Goal: Task Accomplishment & Management: Use online tool/utility

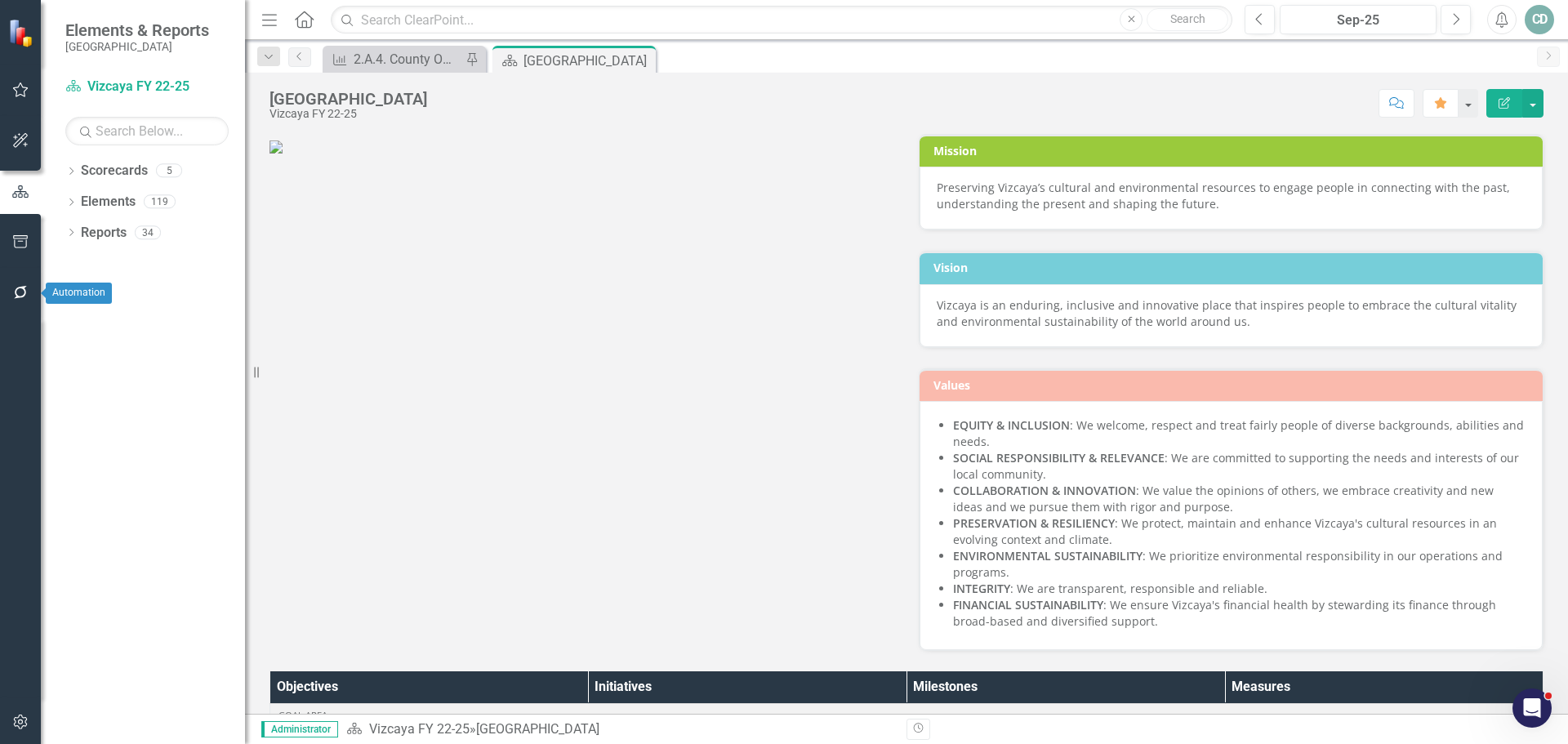
click at [17, 280] on button "button" at bounding box center [20, 293] width 37 height 34
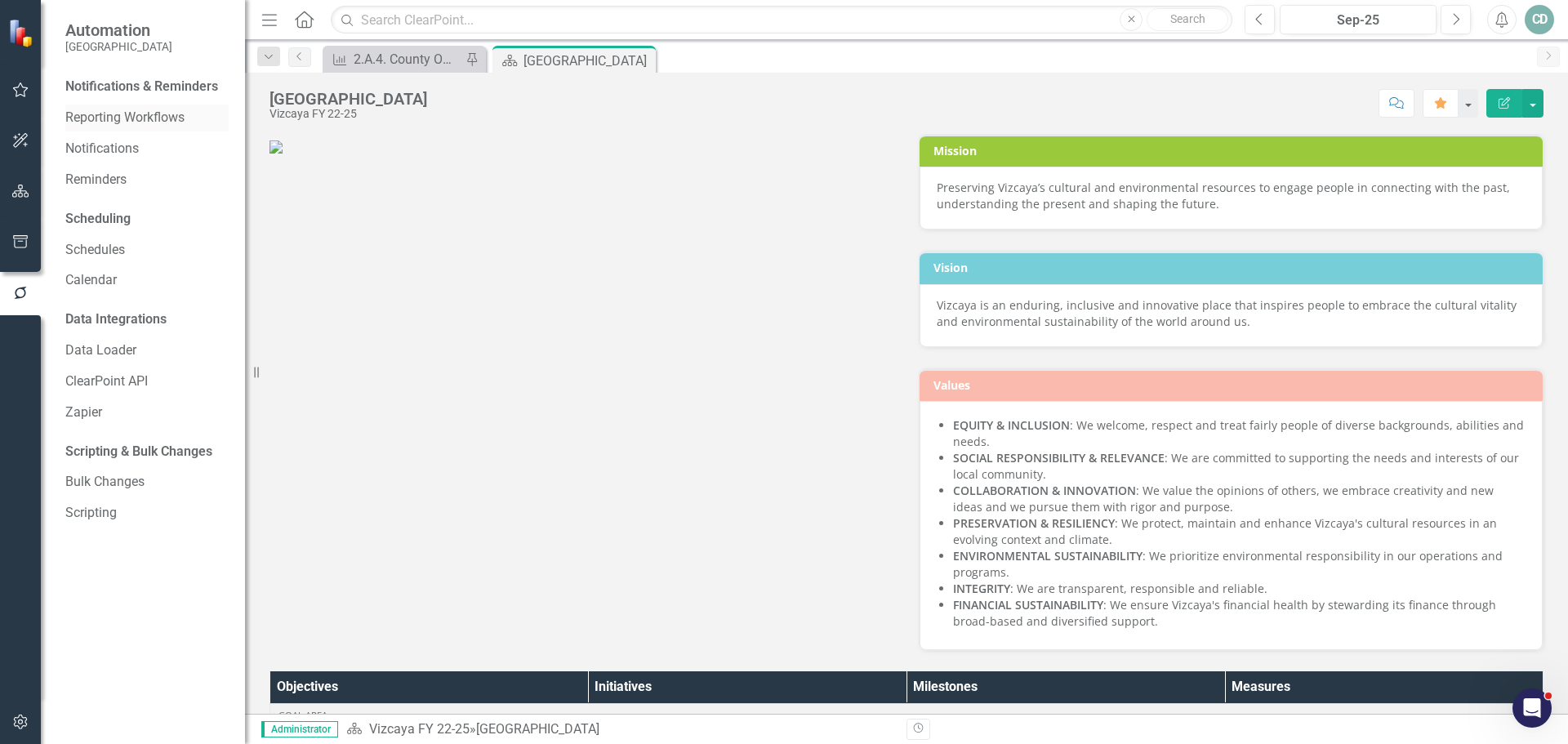
click at [149, 116] on link "Reporting Workflows" at bounding box center [147, 117] width 163 height 19
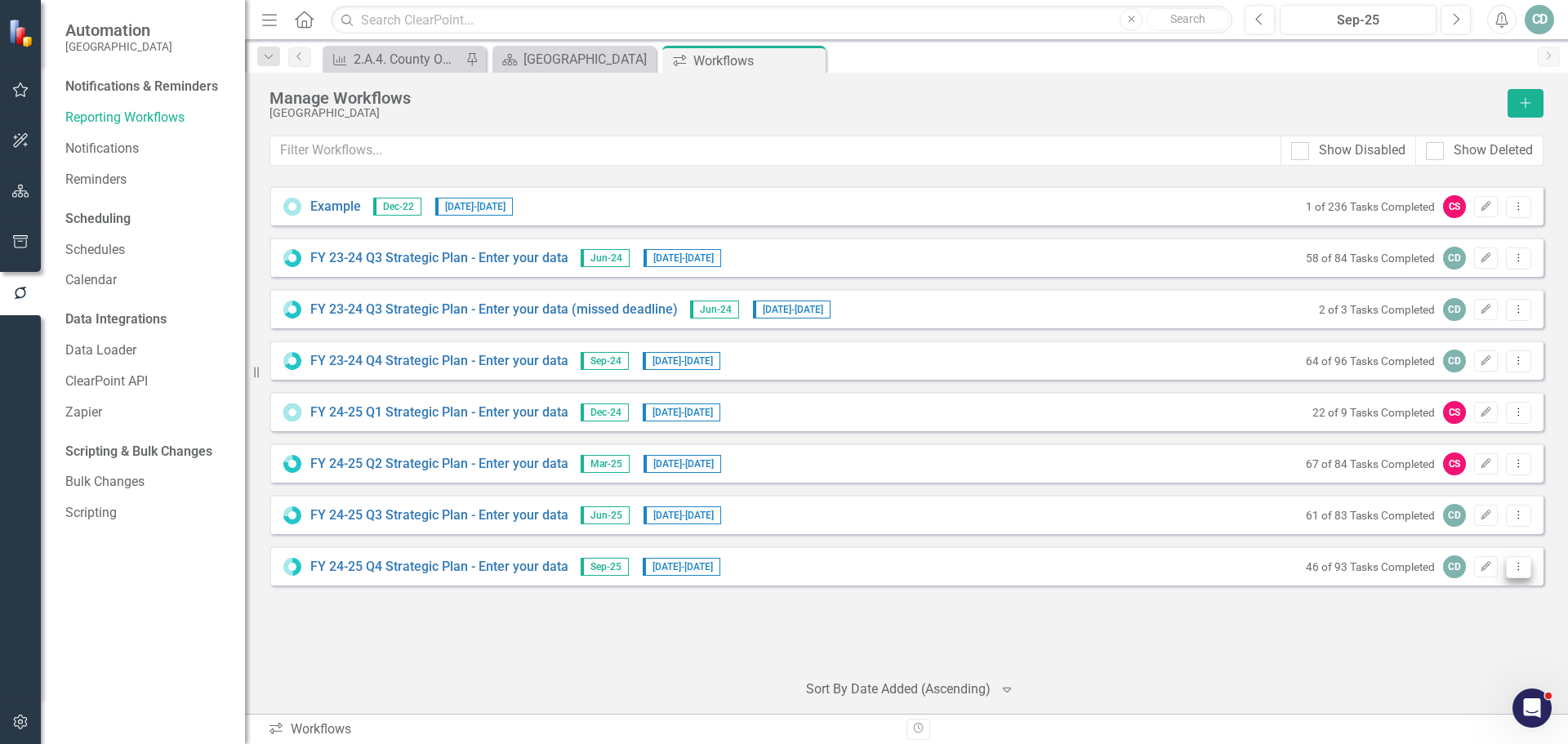
click at [1518, 563] on icon at bounding box center [1519, 566] width 2 height 8
click at [1487, 598] on link "Preview Preview Workflow" at bounding box center [1455, 594] width 151 height 30
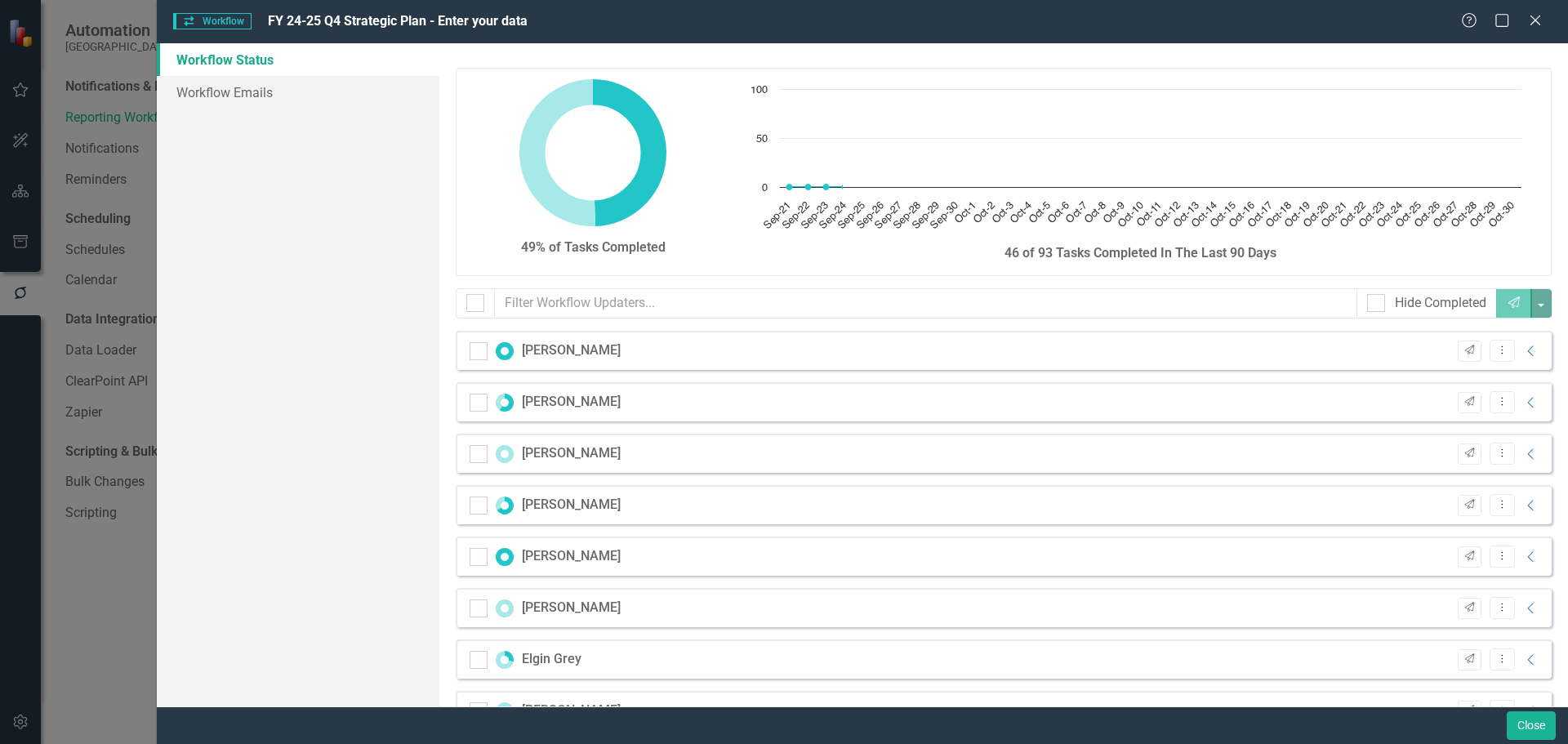
checkbox input "false"
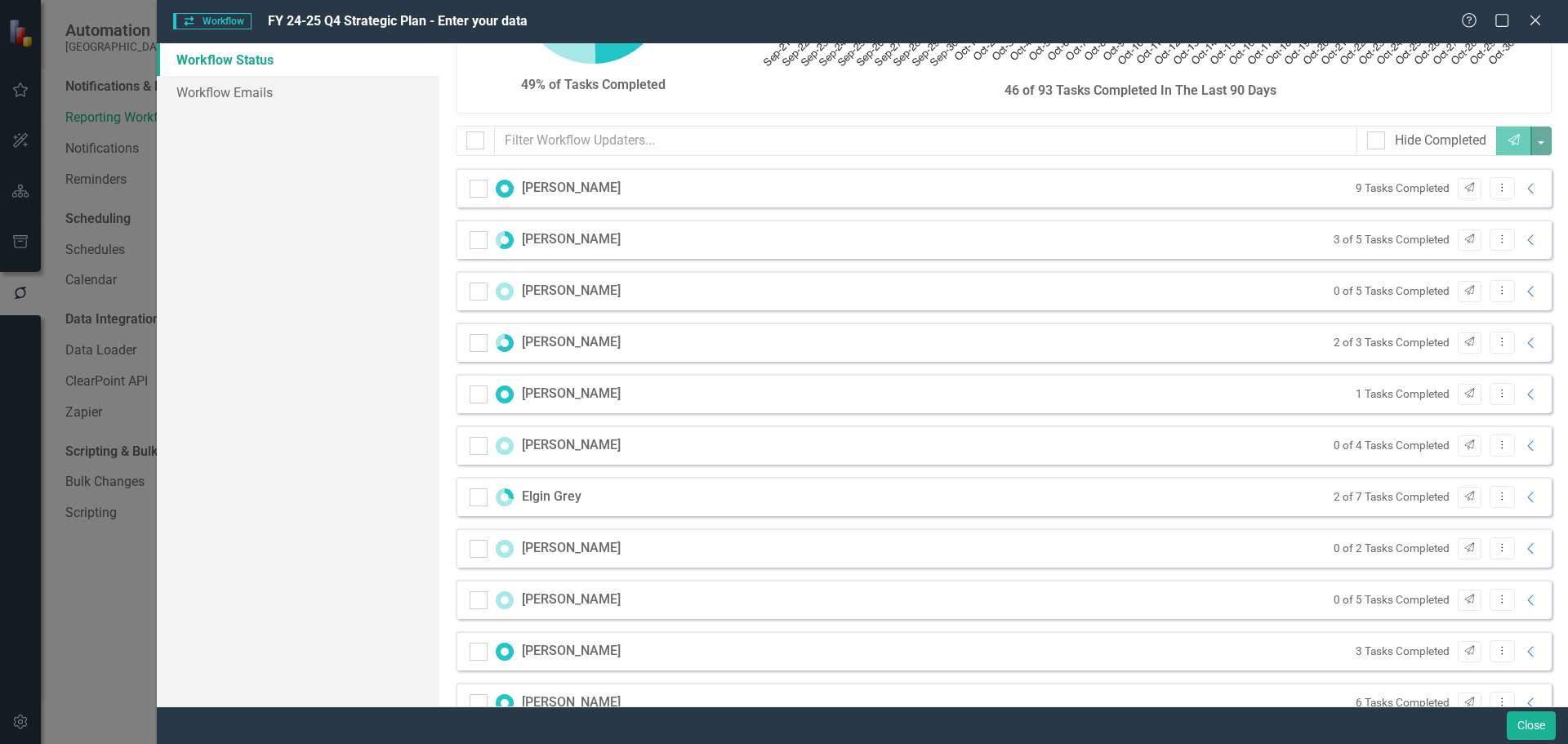
scroll to position [163, 0]
click at [1527, 492] on icon at bounding box center [1530, 496] width 6 height 11
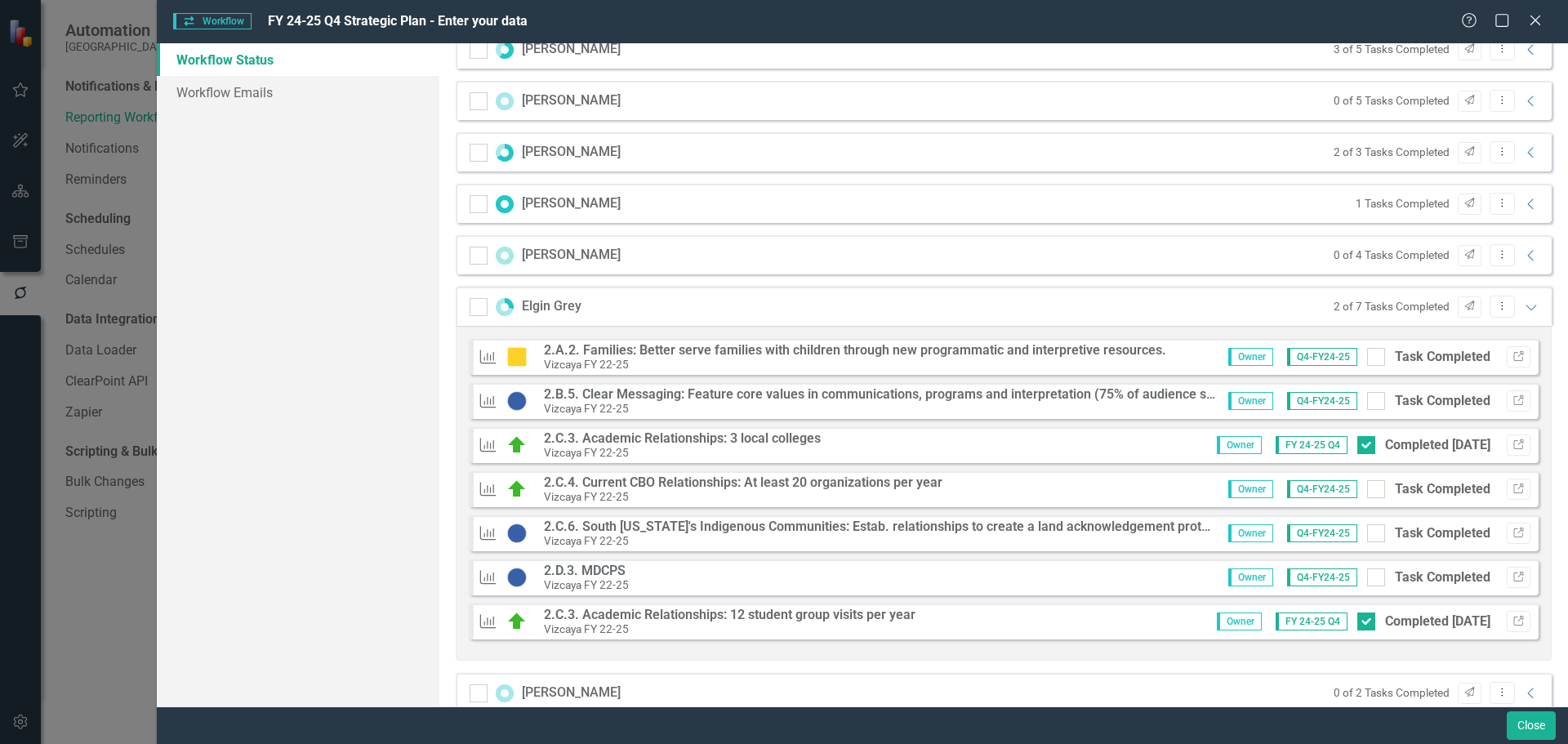
scroll to position [409, 0]
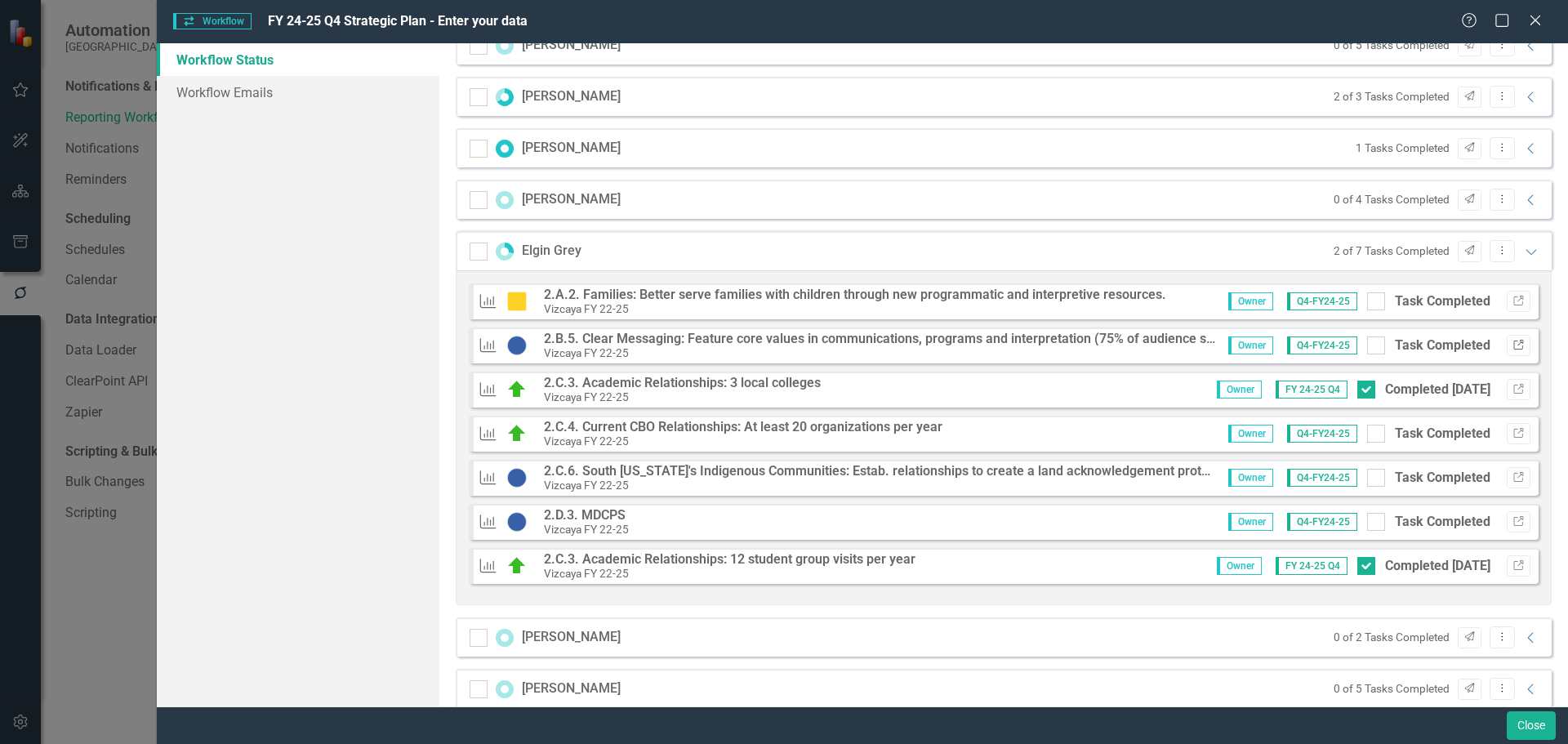
click at [1513, 343] on icon "button" at bounding box center [1518, 345] width 10 height 10
click at [1367, 341] on input "Task Completed" at bounding box center [1372, 341] width 11 height 11
checkbox input "true"
click at [1513, 473] on icon "button" at bounding box center [1518, 477] width 10 height 10
click at [1367, 476] on input "Task Completed" at bounding box center [1372, 473] width 11 height 11
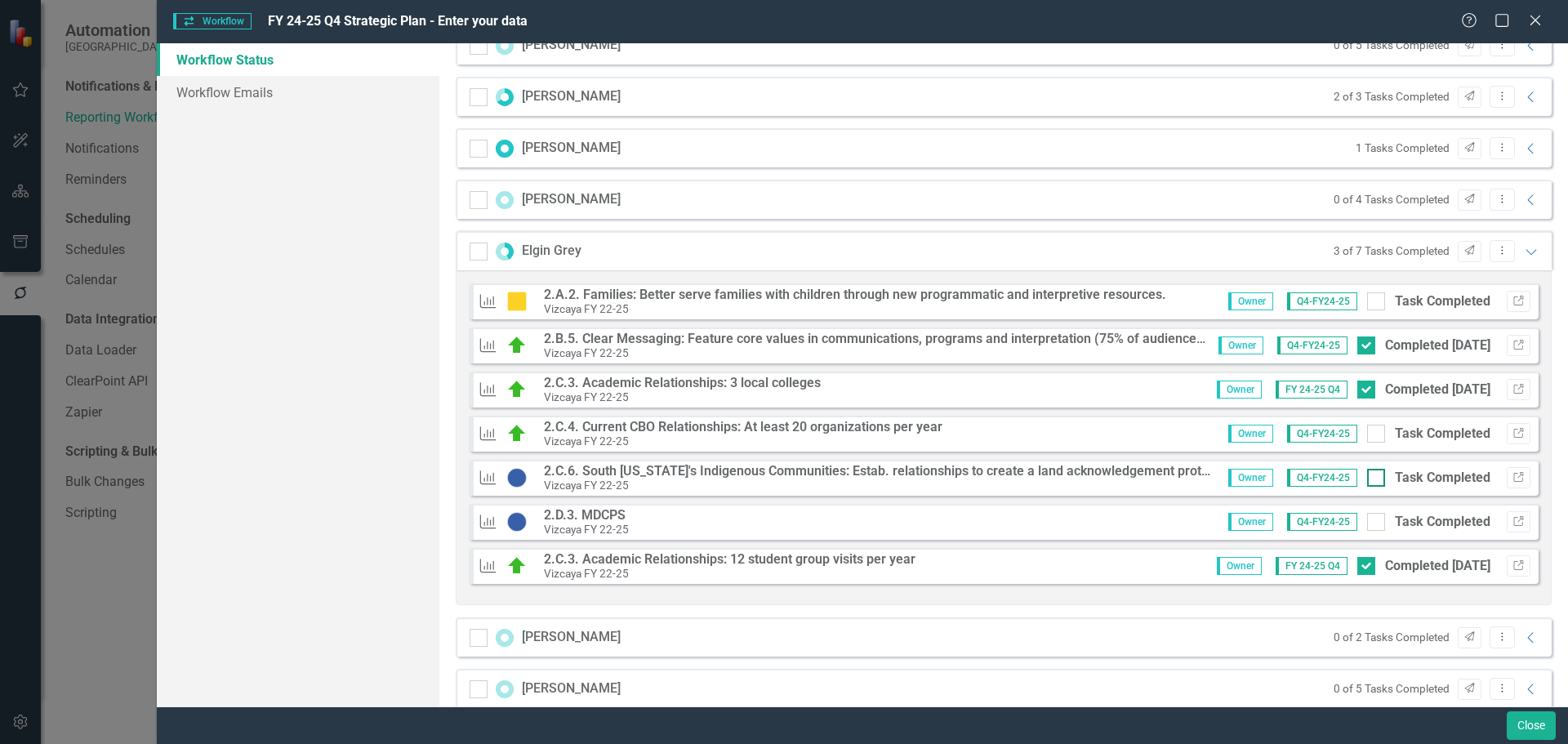
checkbox input "true"
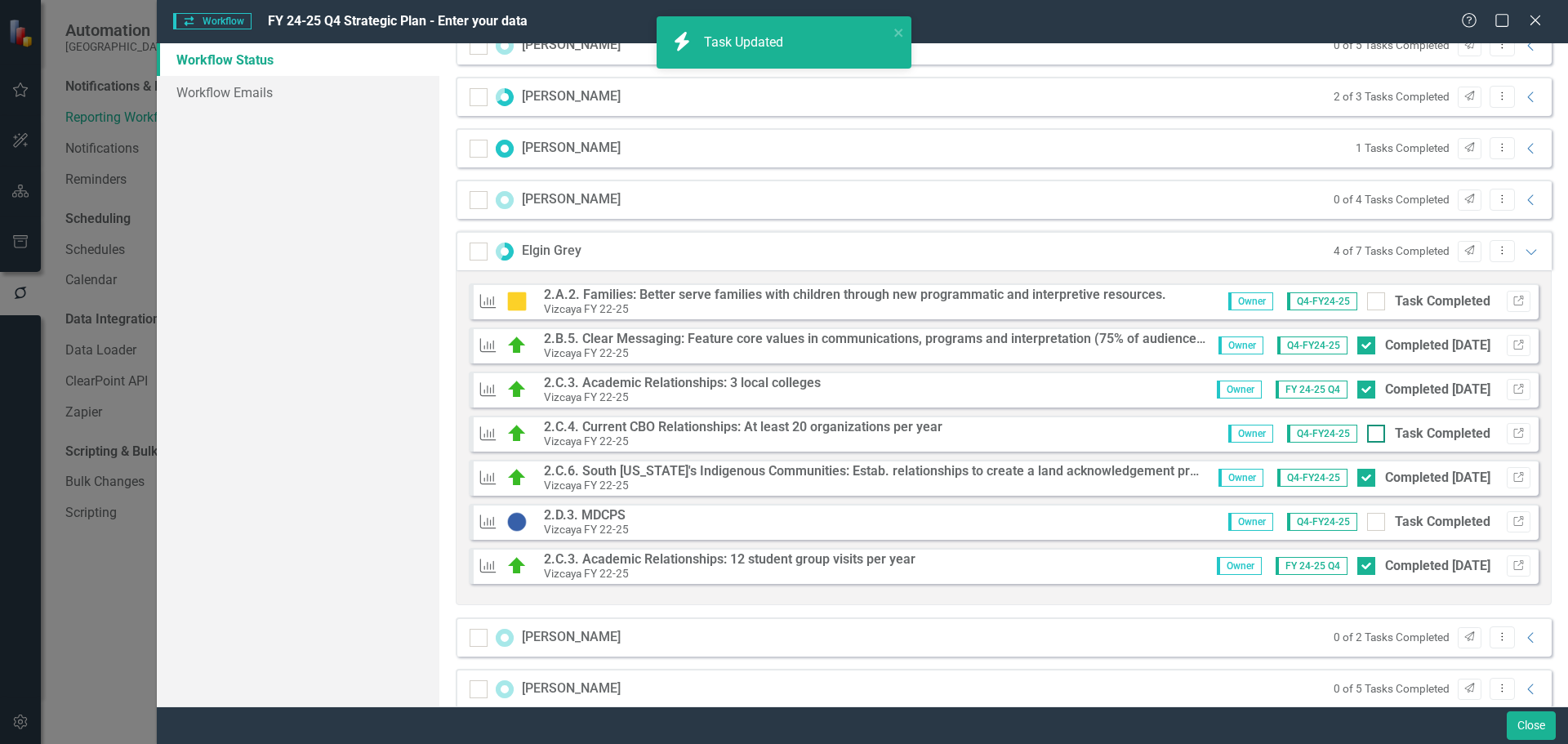
click at [1369, 429] on div at bounding box center [1376, 434] width 18 height 18
click at [1369, 429] on input "Task Completed" at bounding box center [1372, 430] width 11 height 11
checkbox input "true"
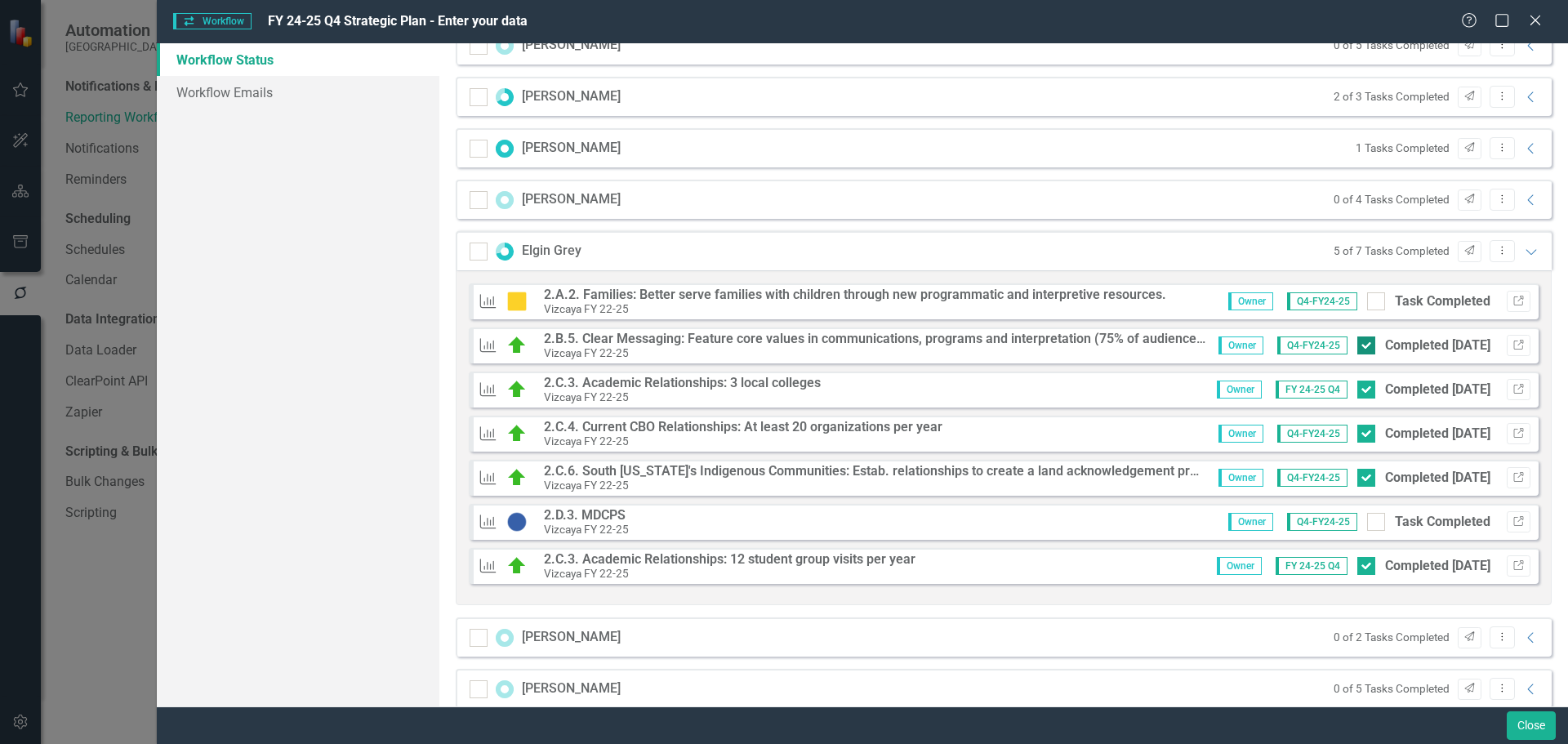
drag, startPoint x: 1366, startPoint y: 298, endPoint x: 1388, endPoint y: 336, distance: 43.9
click at [1367, 299] on div at bounding box center [1376, 301] width 18 height 18
click at [1367, 299] on input "Task Completed" at bounding box center [1372, 297] width 11 height 11
checkbox input "true"
click at [1508, 515] on button "Link" at bounding box center [1518, 521] width 24 height 21
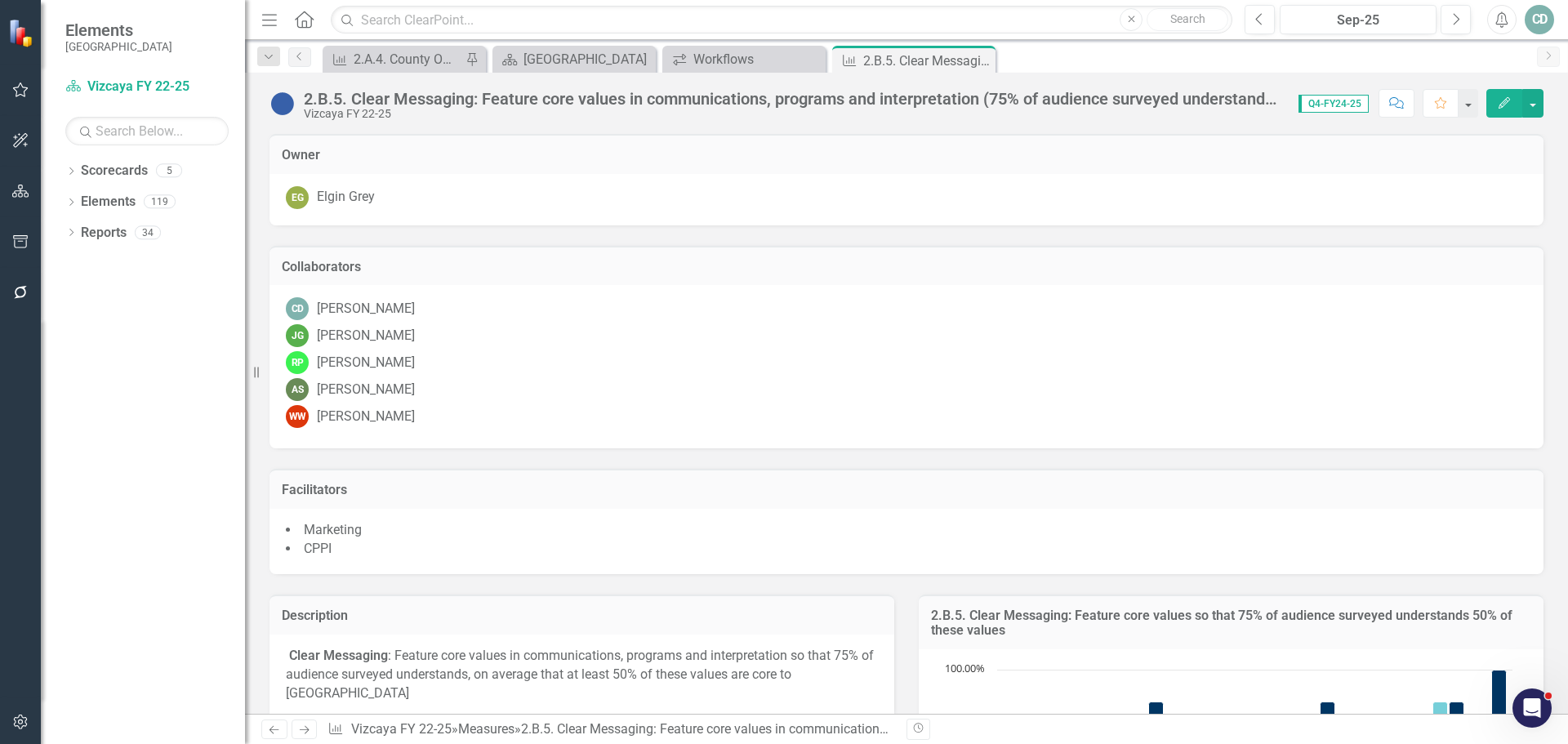
scroll to position [245, 0]
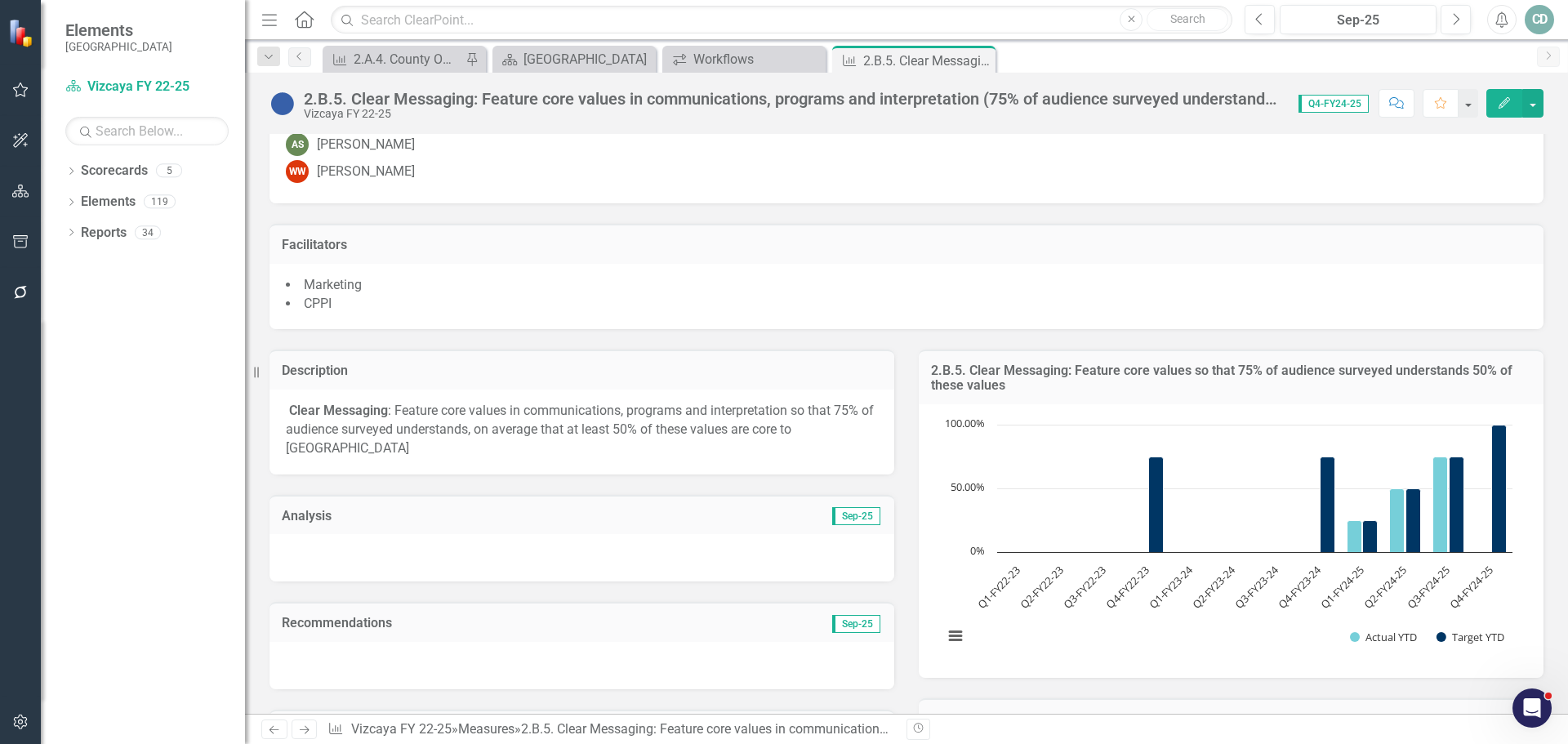
click at [725, 534] on div at bounding box center [582, 558] width 624 height 48
click at [707, 534] on div at bounding box center [582, 558] width 624 height 48
click at [712, 534] on div at bounding box center [582, 558] width 624 height 48
click at [709, 540] on div at bounding box center [582, 558] width 624 height 48
click at [705, 543] on div at bounding box center [582, 558] width 624 height 48
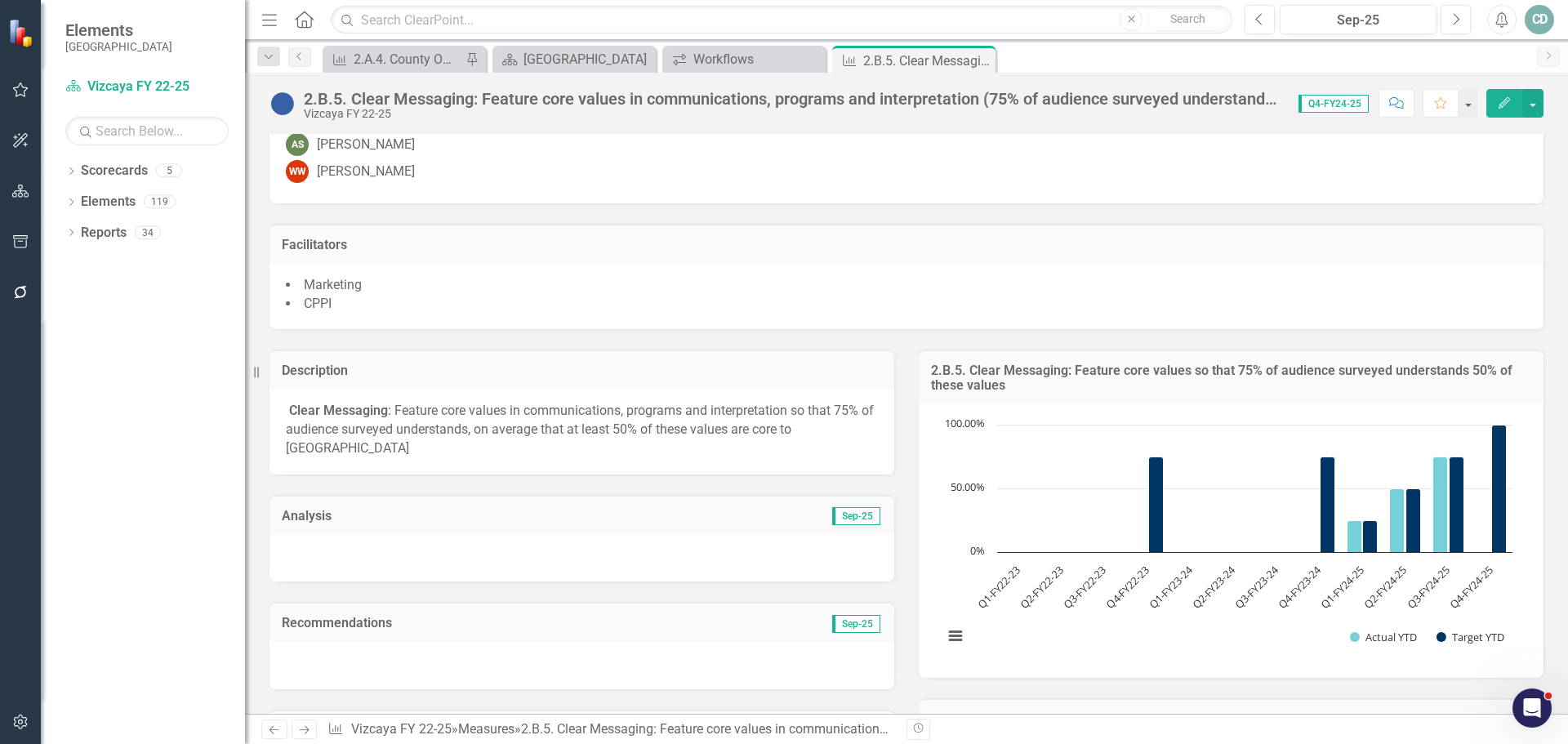
click at [706, 541] on div at bounding box center [582, 558] width 624 height 48
click at [640, 510] on div "Analysis Sep-25" at bounding box center [582, 515] width 624 height 40
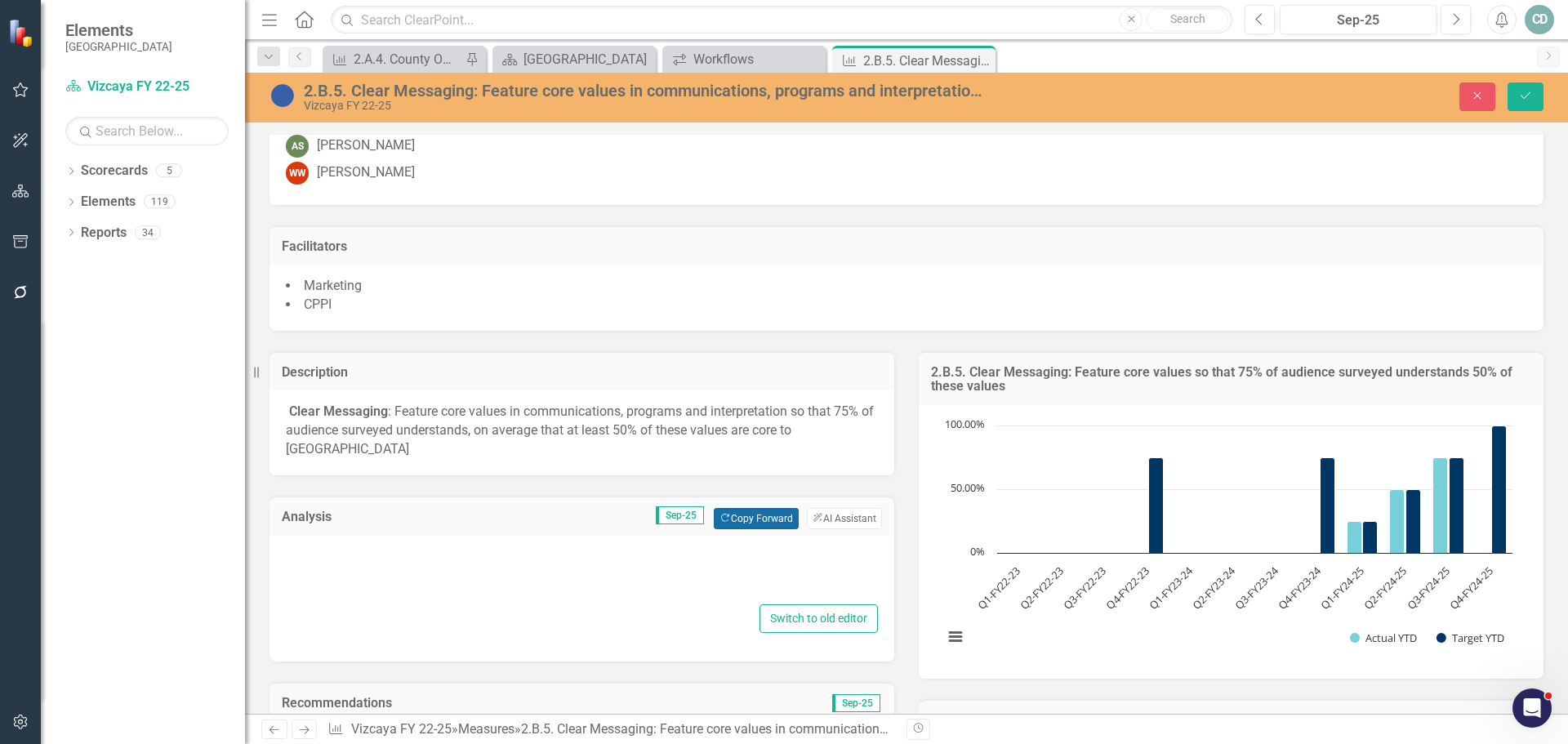
click at [762, 508] on button "Copy Forward Copy Forward" at bounding box center [756, 518] width 85 height 21
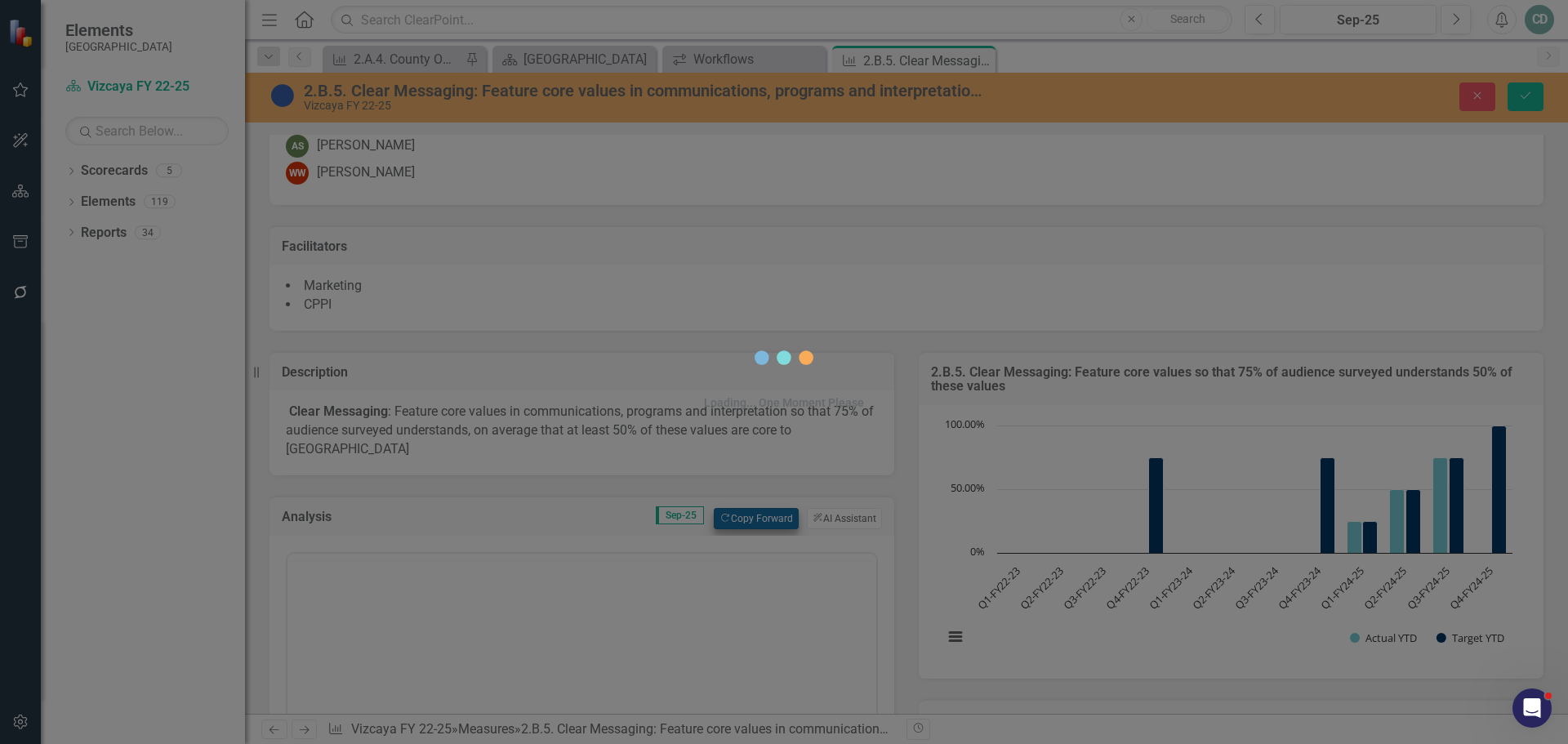
scroll to position [0, 0]
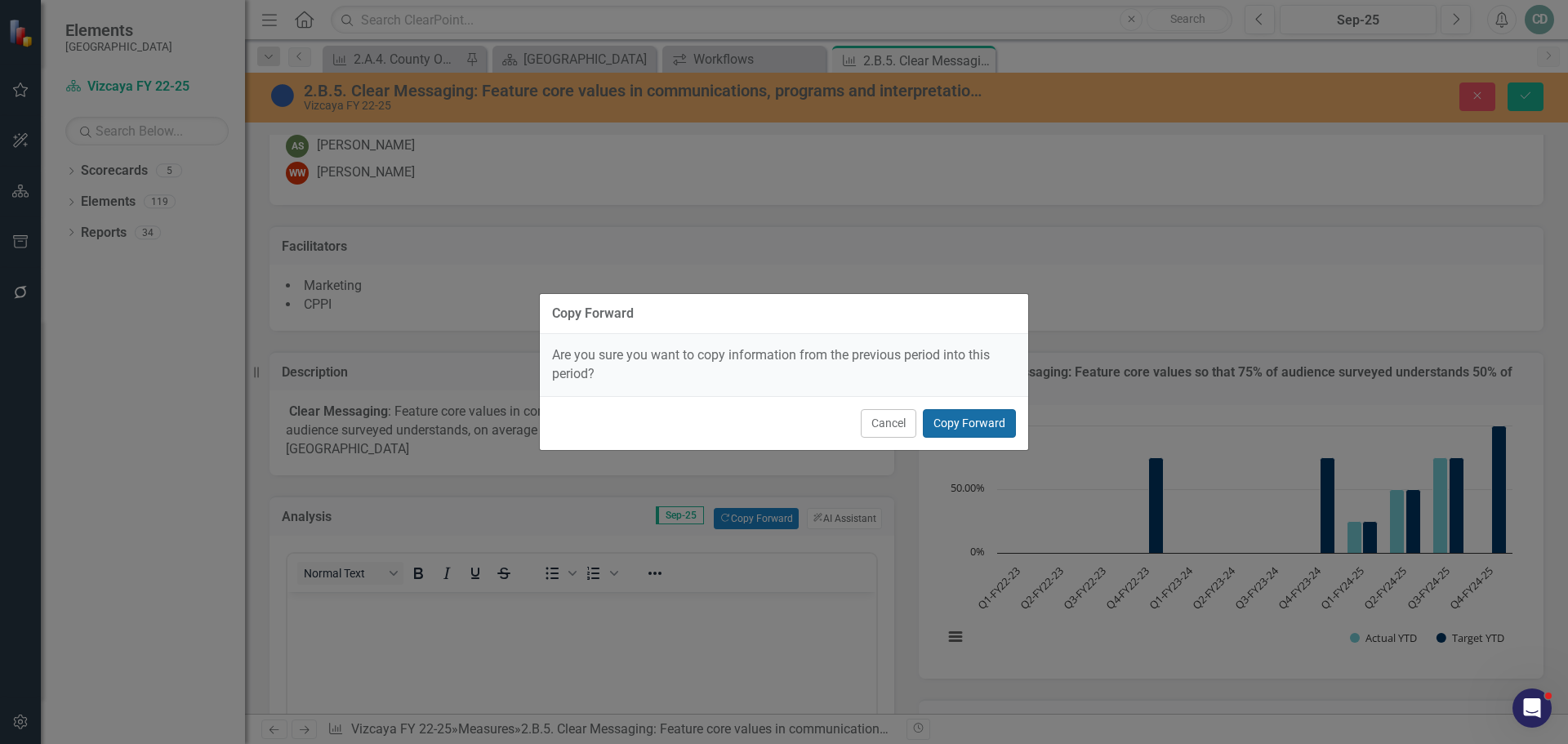
click at [969, 424] on button "Copy Forward" at bounding box center [969, 424] width 93 height 29
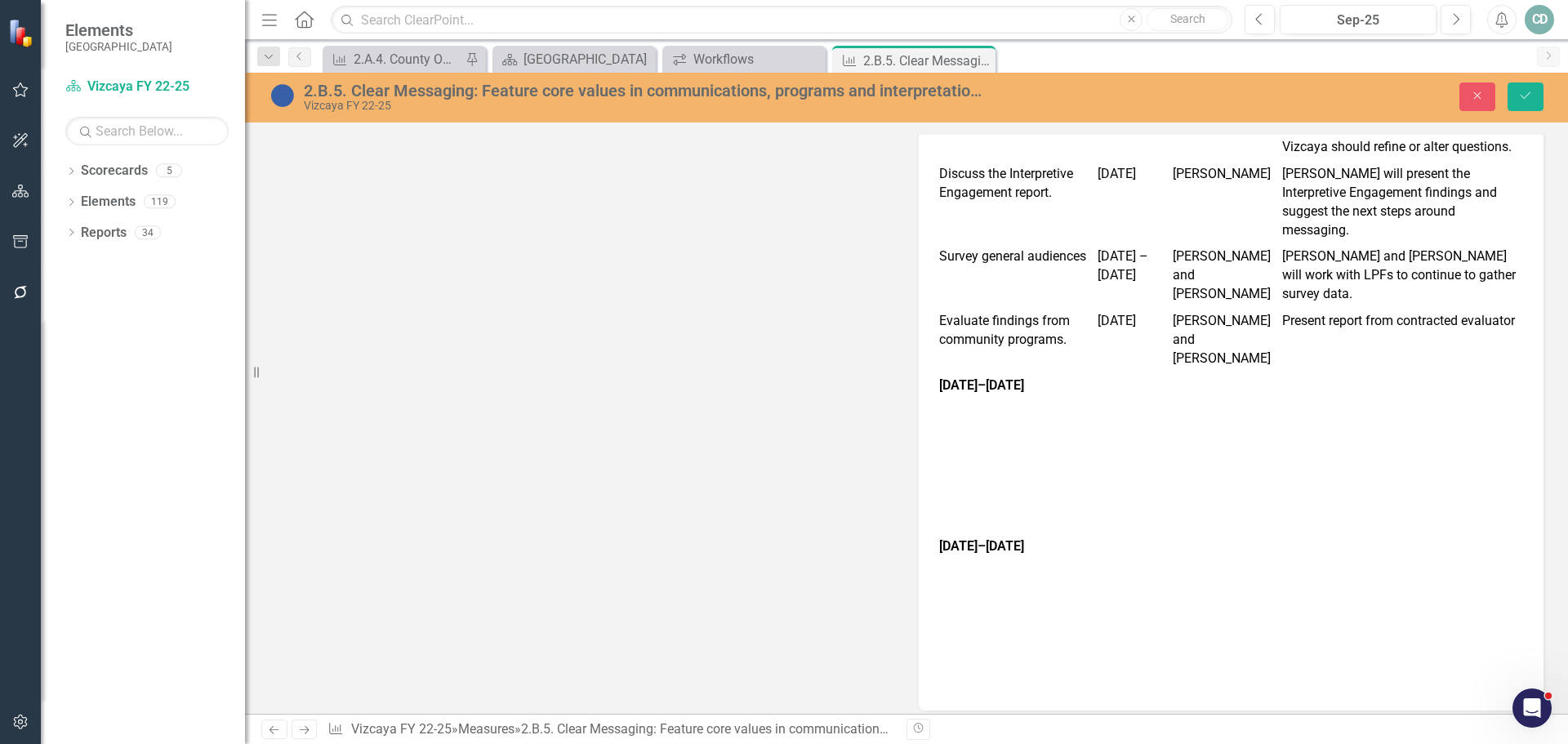
scroll to position [1634, 0]
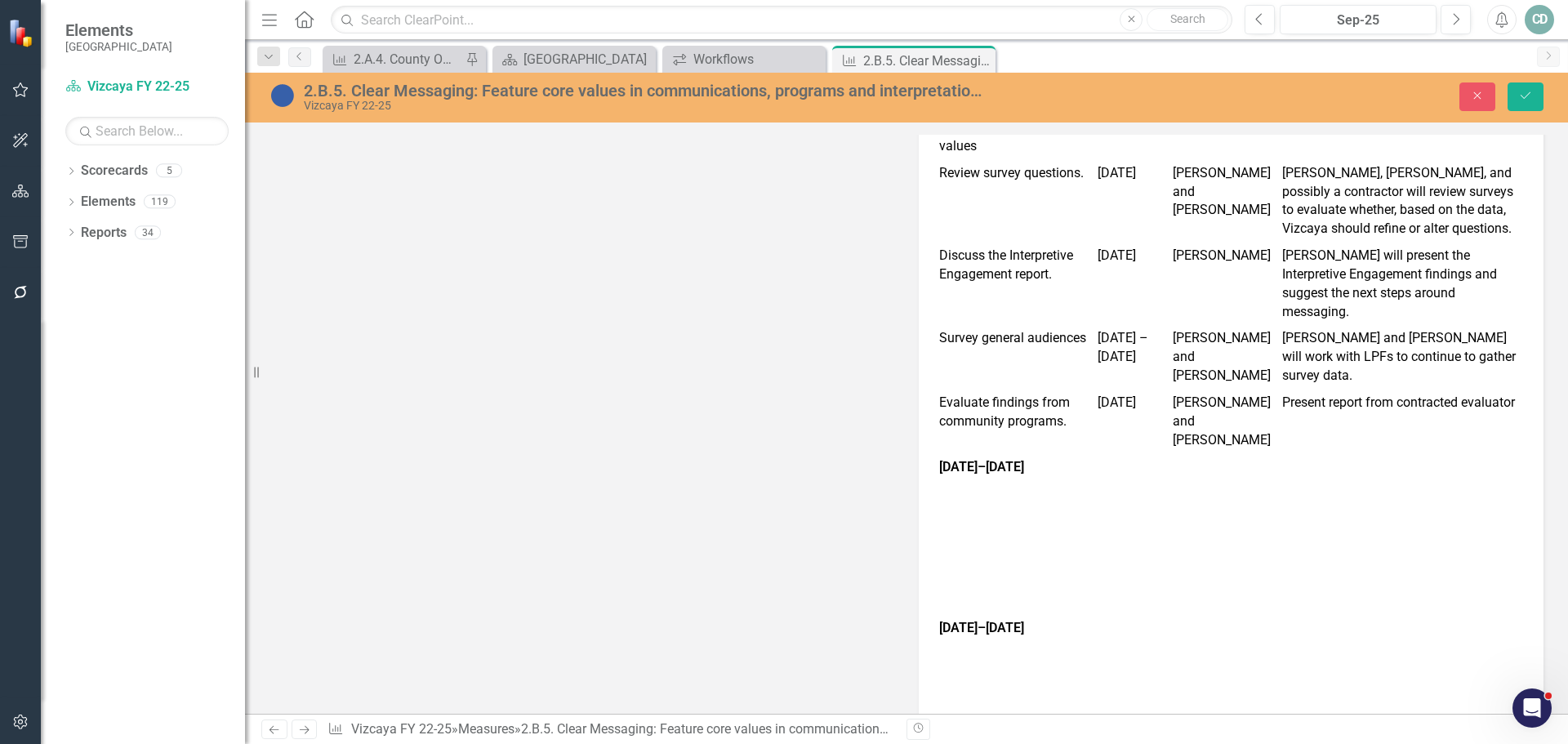
drag, startPoint x: 994, startPoint y: 597, endPoint x: 1190, endPoint y: 446, distance: 247.4
click at [1343, 587] on tbody "Task or Milestone to Be Accomplished Start Date & End Date Who Needs to Be Invo…" at bounding box center [1230, 273] width 592 height 1008
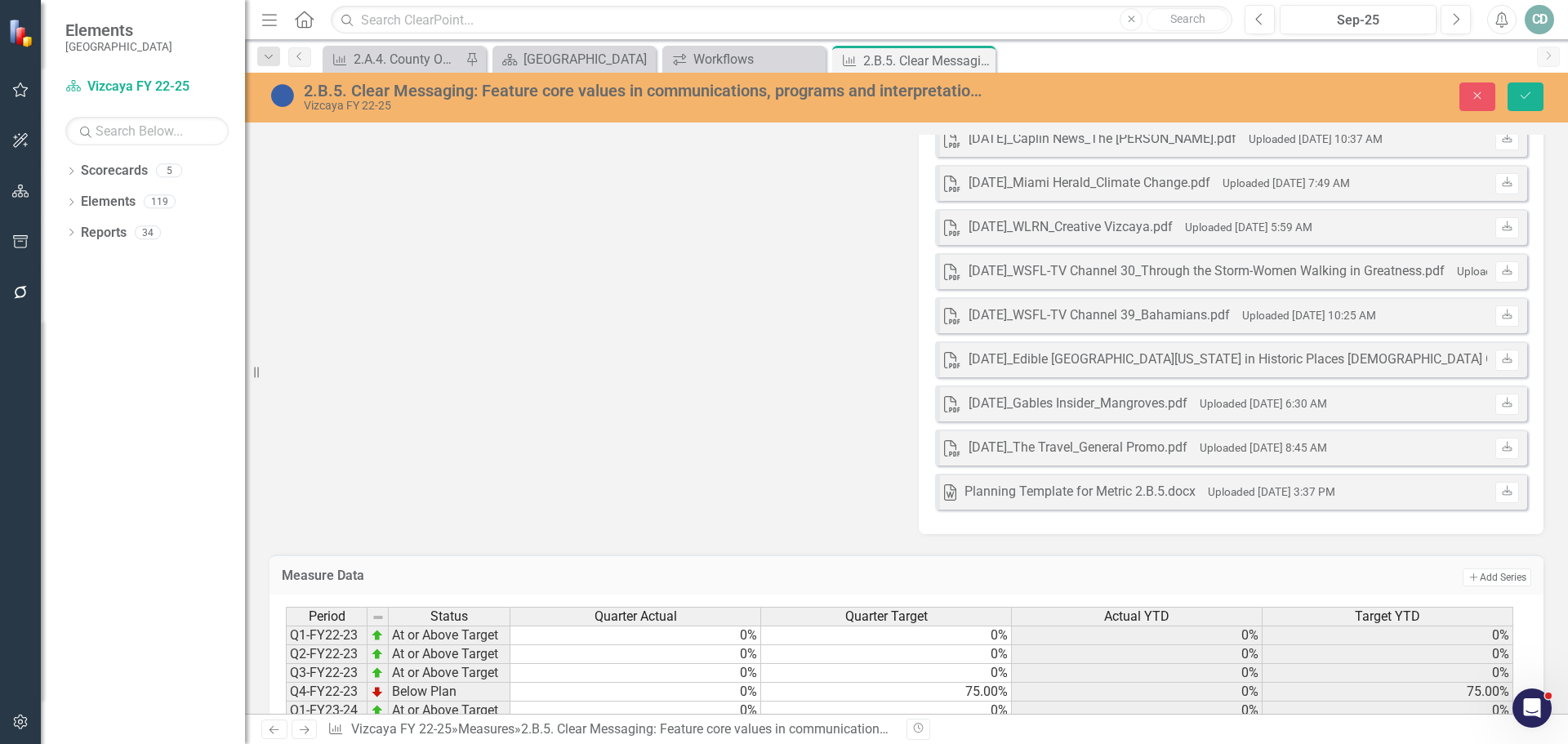
scroll to position [3647, 0]
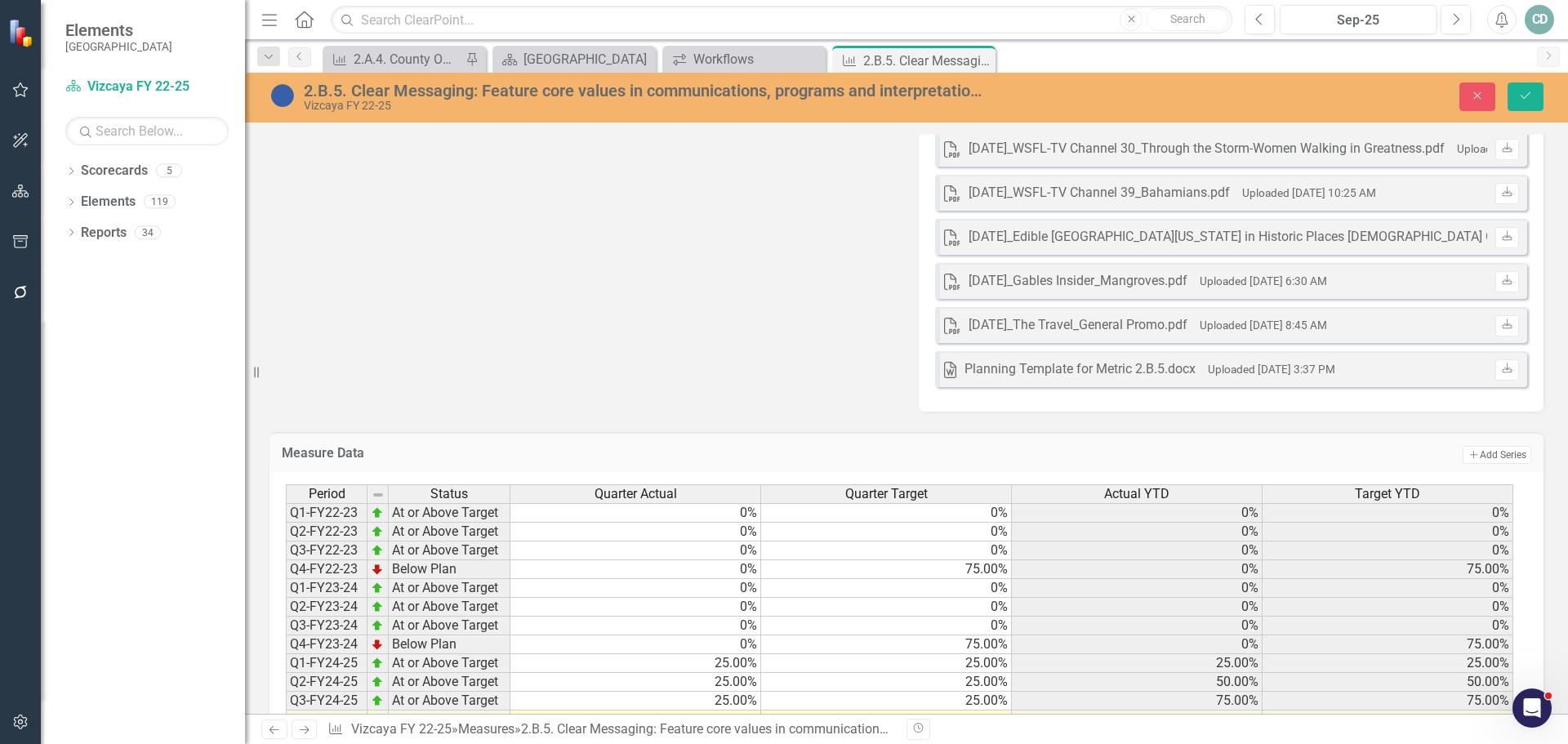
click at [702, 711] on td at bounding box center [635, 720] width 251 height 19
type textarea "25"
click at [1531, 91] on icon "Save" at bounding box center [1525, 94] width 15 height 11
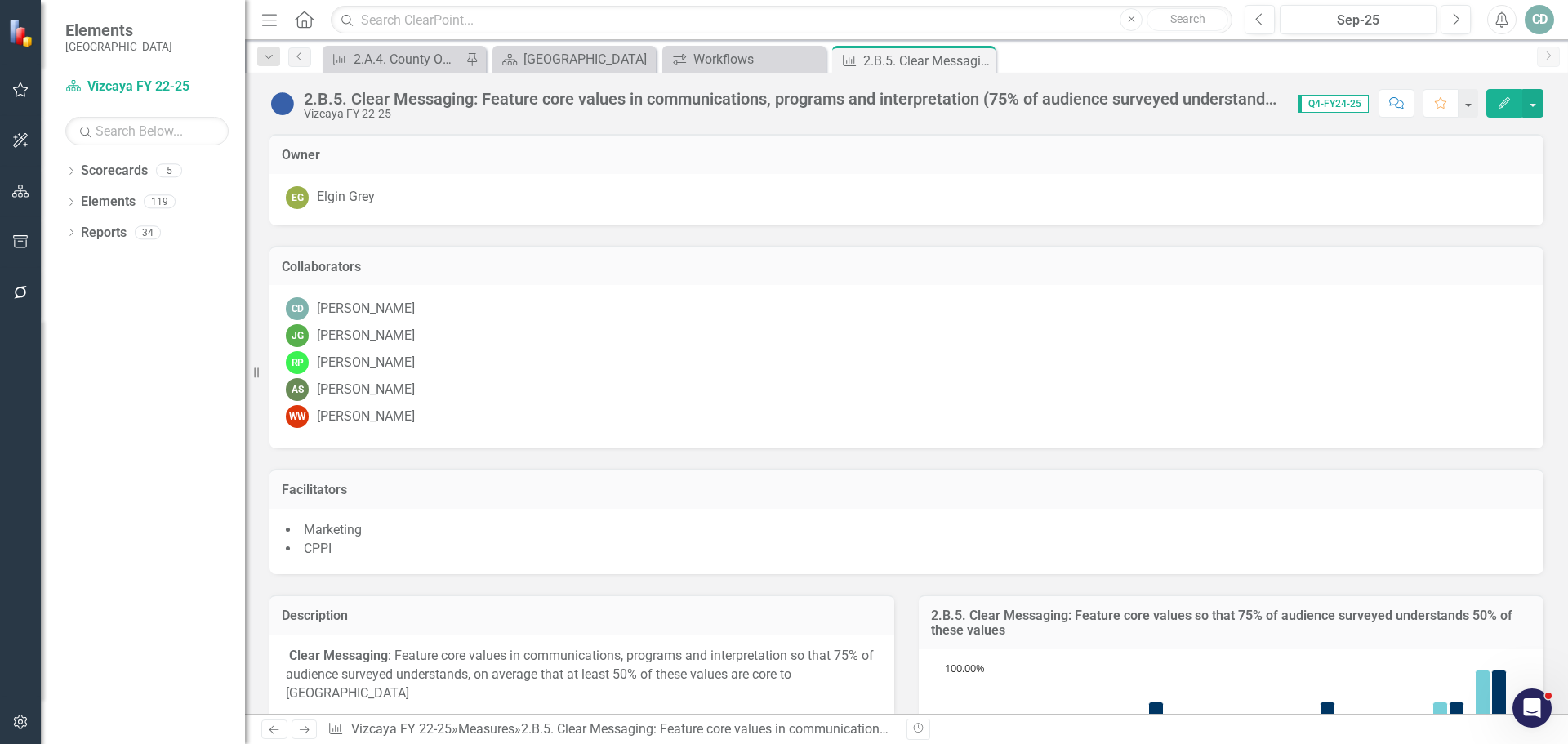
scroll to position [82, 0]
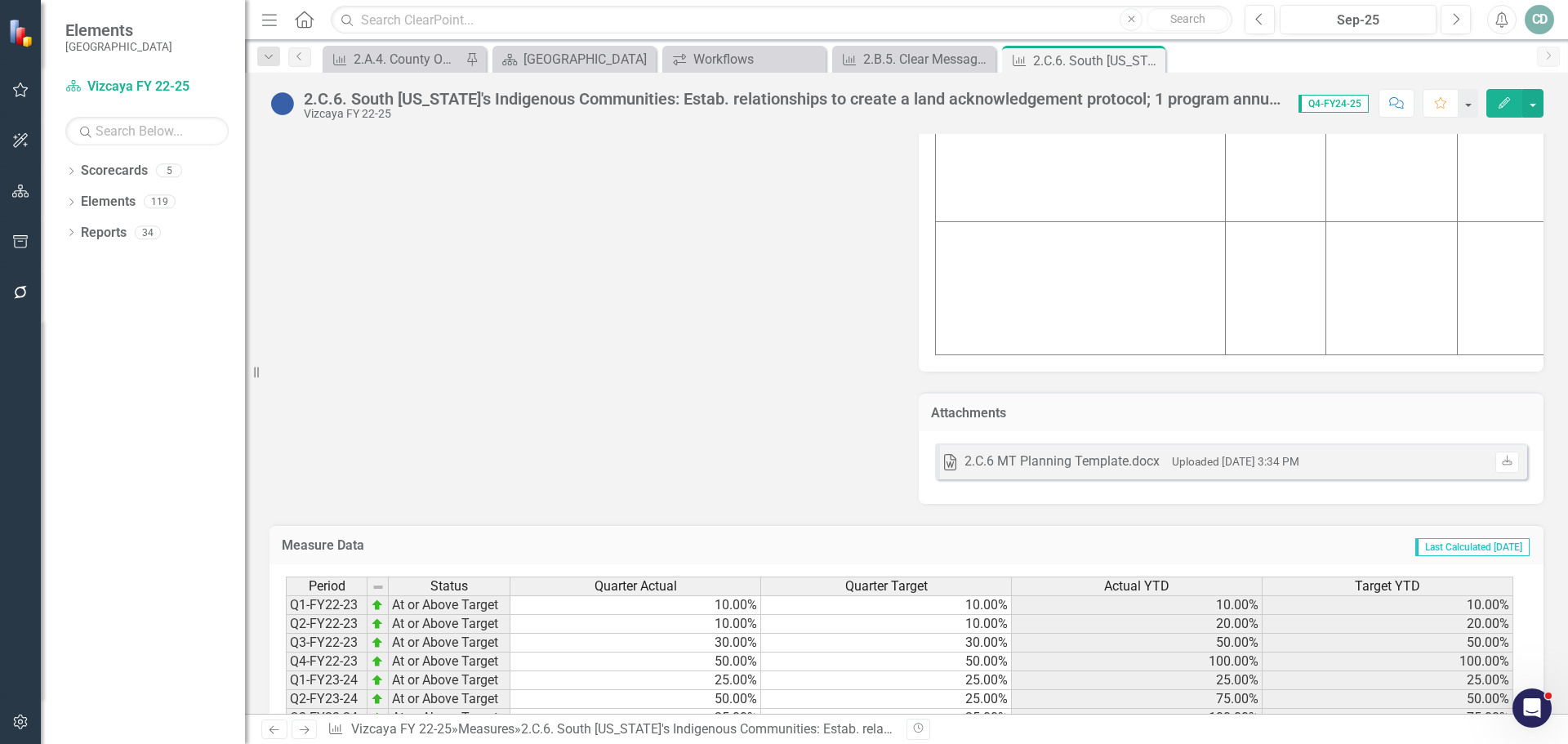
scroll to position [7507, 0]
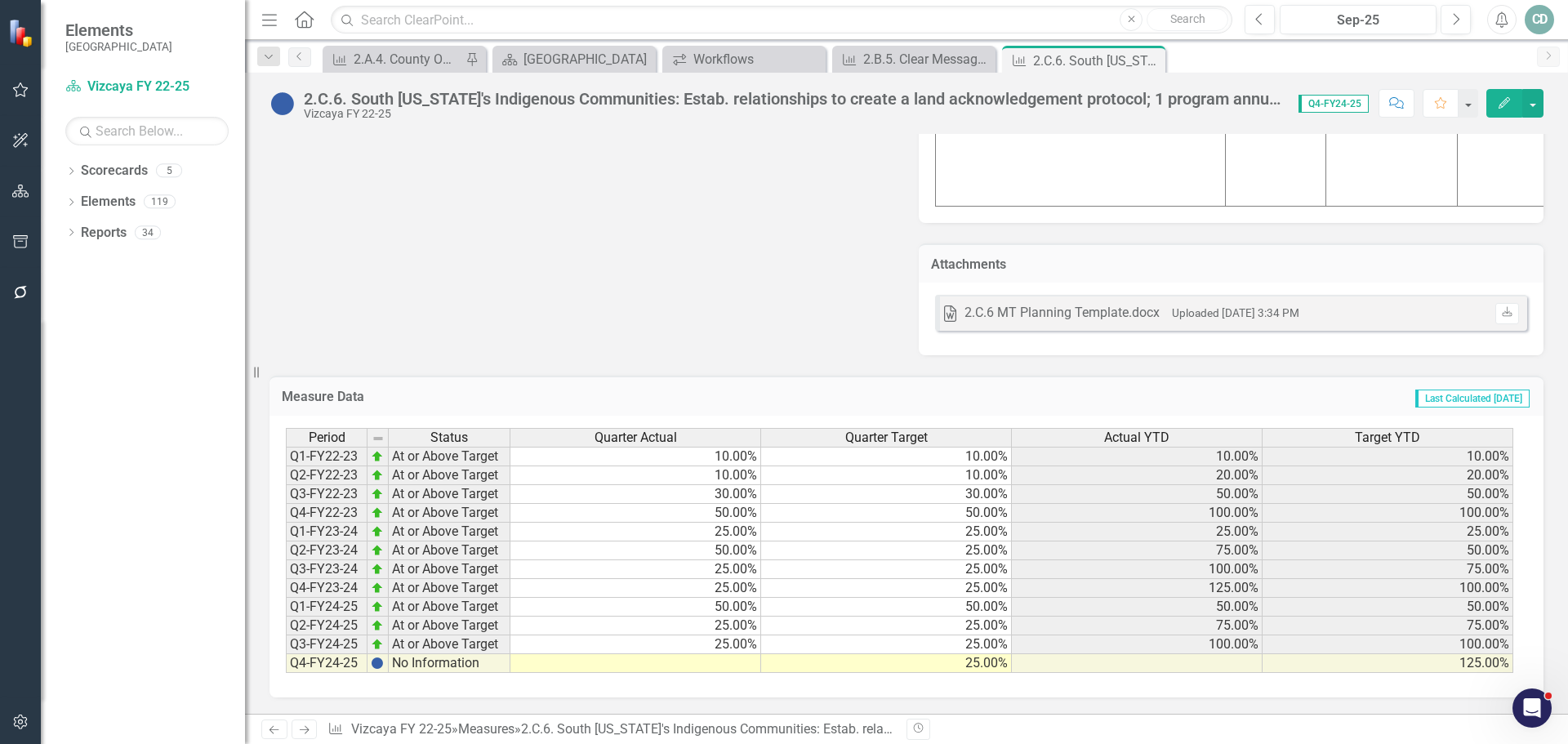
click at [698, 665] on td at bounding box center [635, 663] width 251 height 19
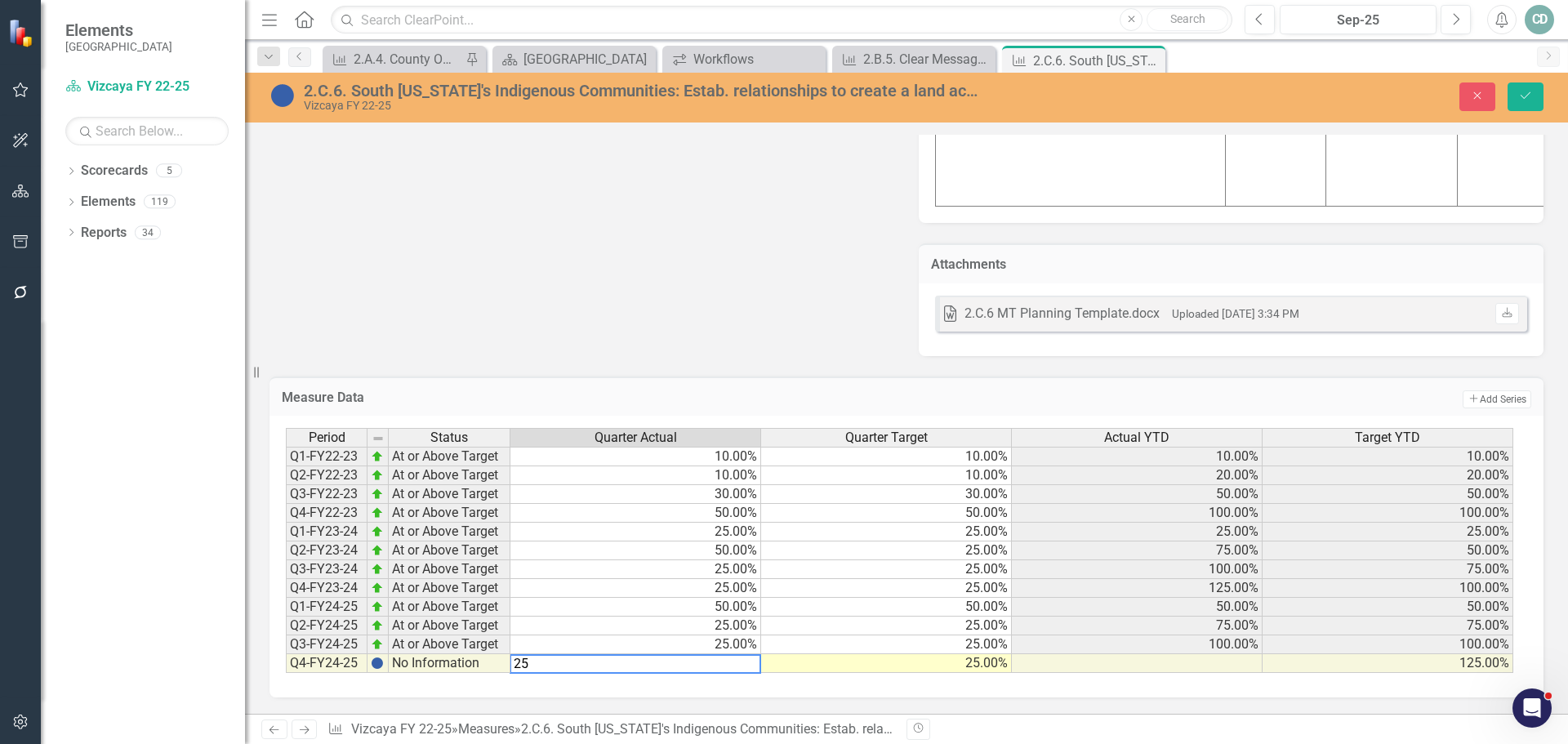
type textarea "25"
click at [1534, 90] on button "Save" at bounding box center [1525, 96] width 36 height 29
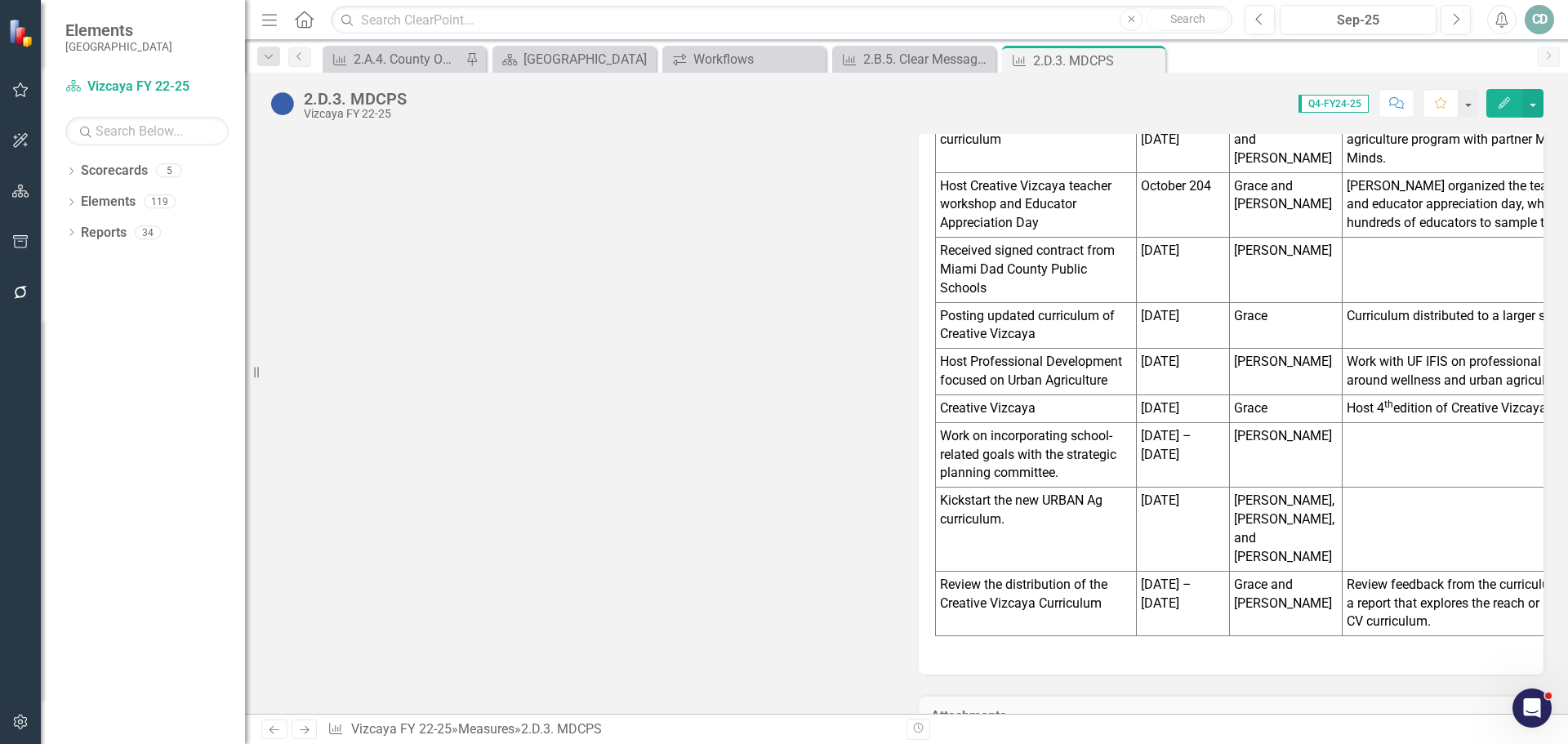
scroll to position [2398, 0]
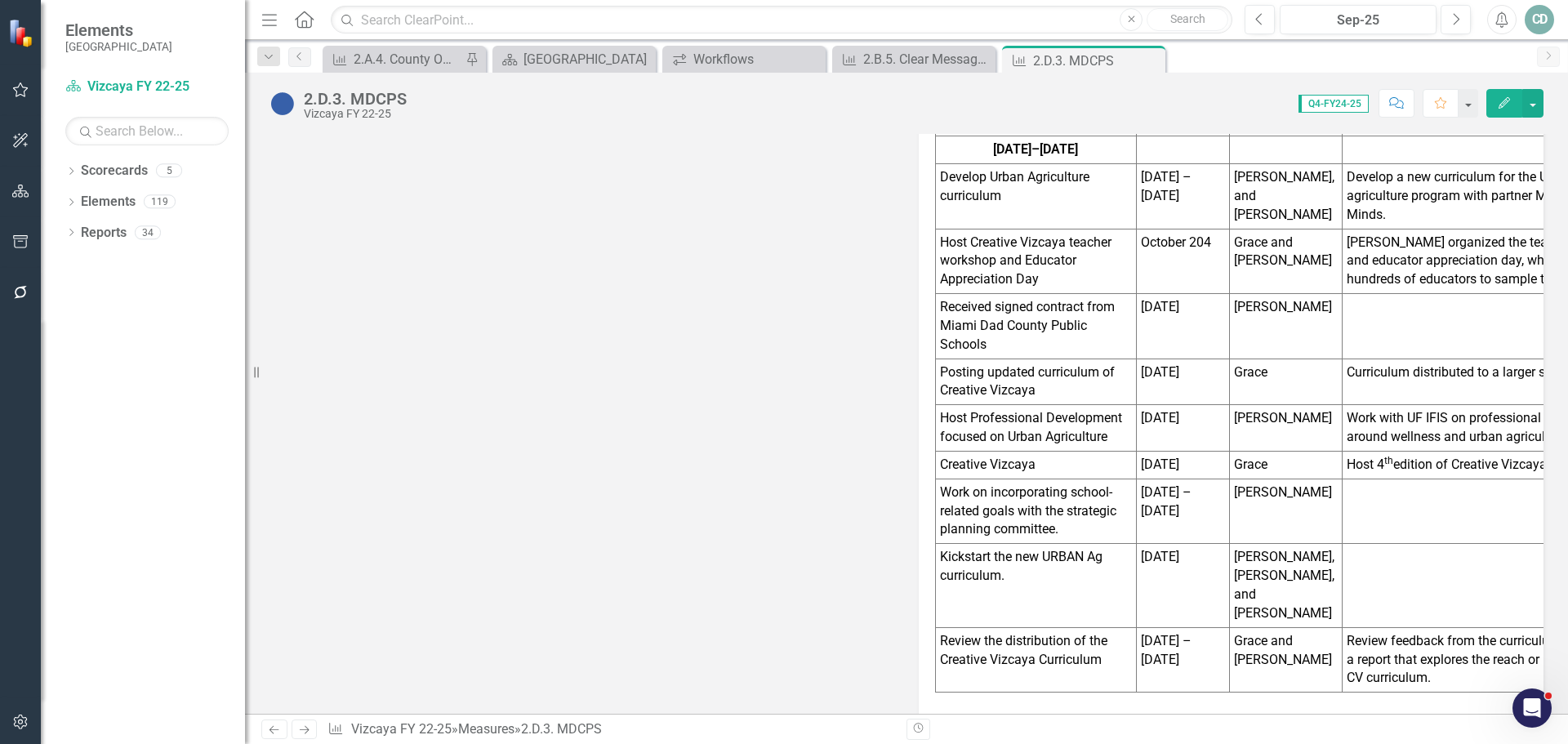
click at [1055, 628] on td "Review the distribution of the Creative Vizcaya Curriculum" at bounding box center [1036, 660] width 201 height 66
click at [1066, 633] on p "Review the distribution of the Creative Vizcaya Curriculum" at bounding box center [1035, 651] width 192 height 38
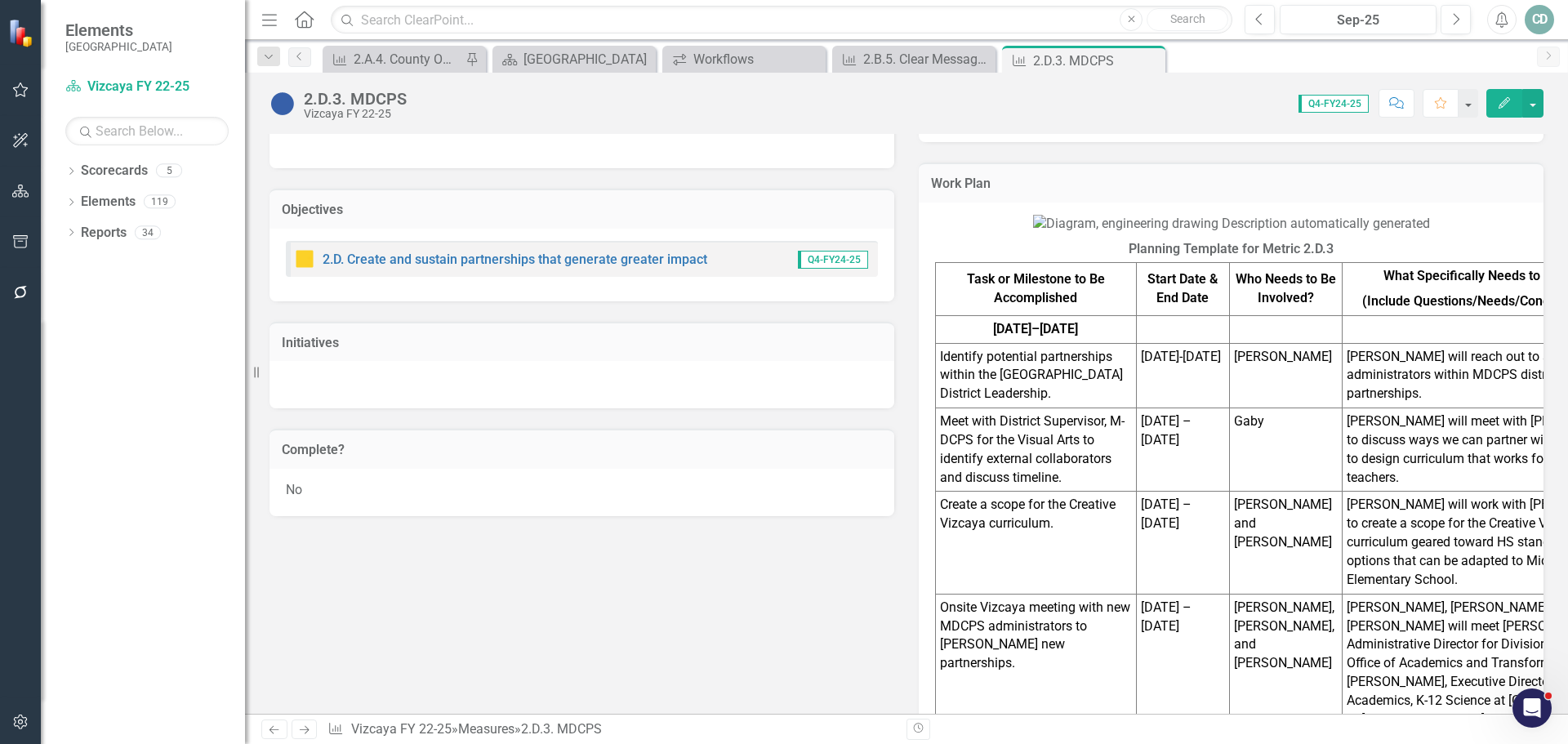
scroll to position [601, 0]
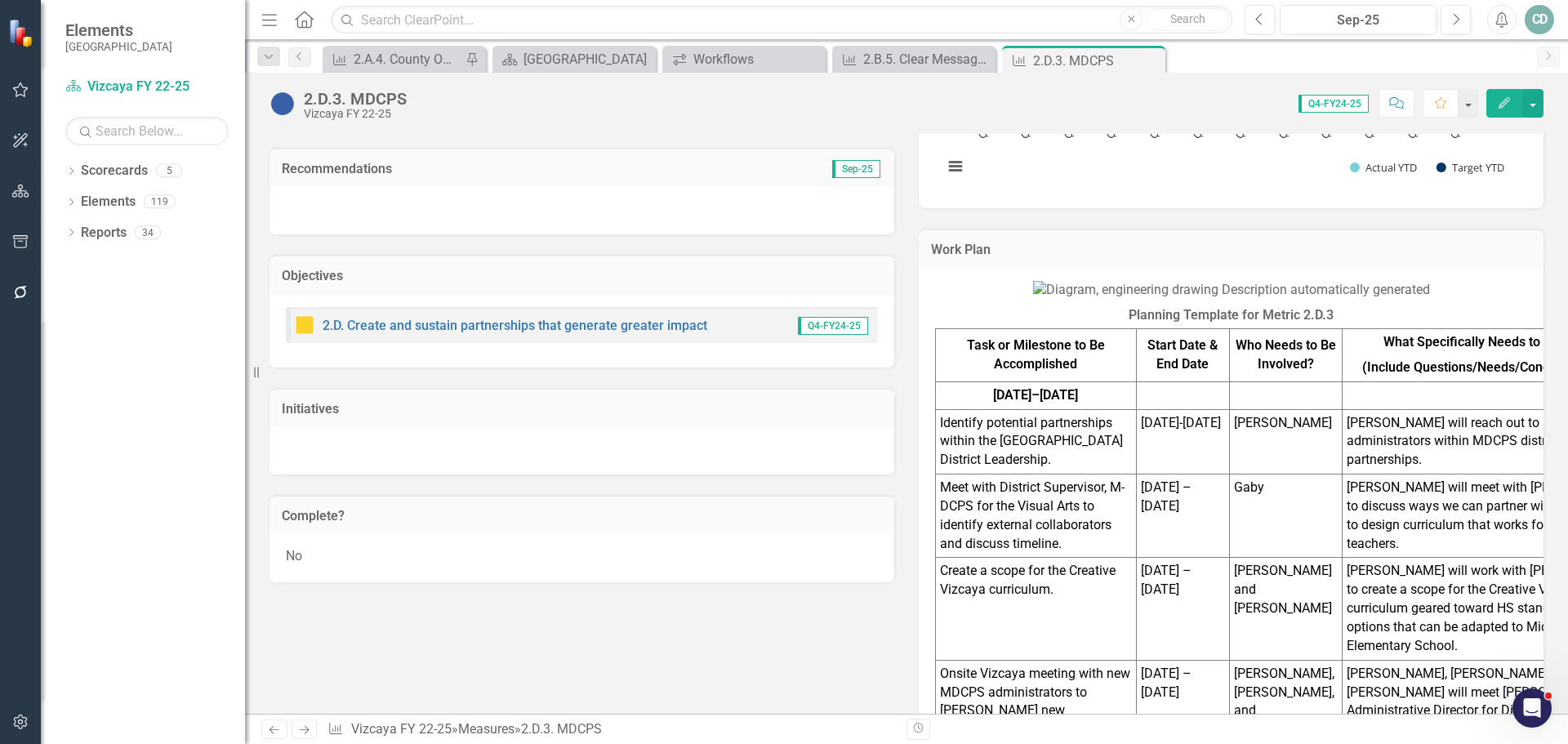
click at [682, 460] on div at bounding box center [582, 452] width 624 height 48
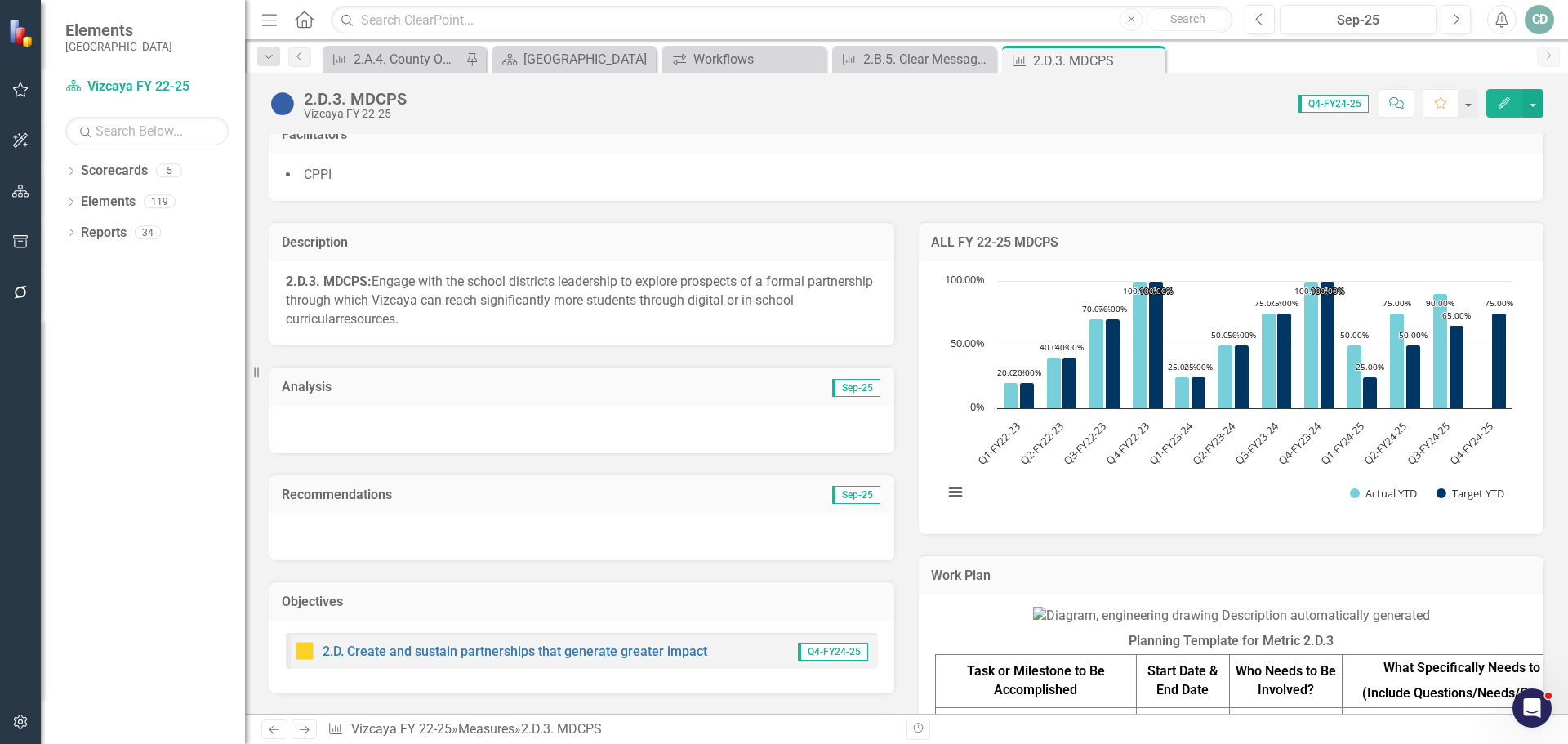
scroll to position [274, 0]
click at [660, 423] on div at bounding box center [582, 431] width 624 height 48
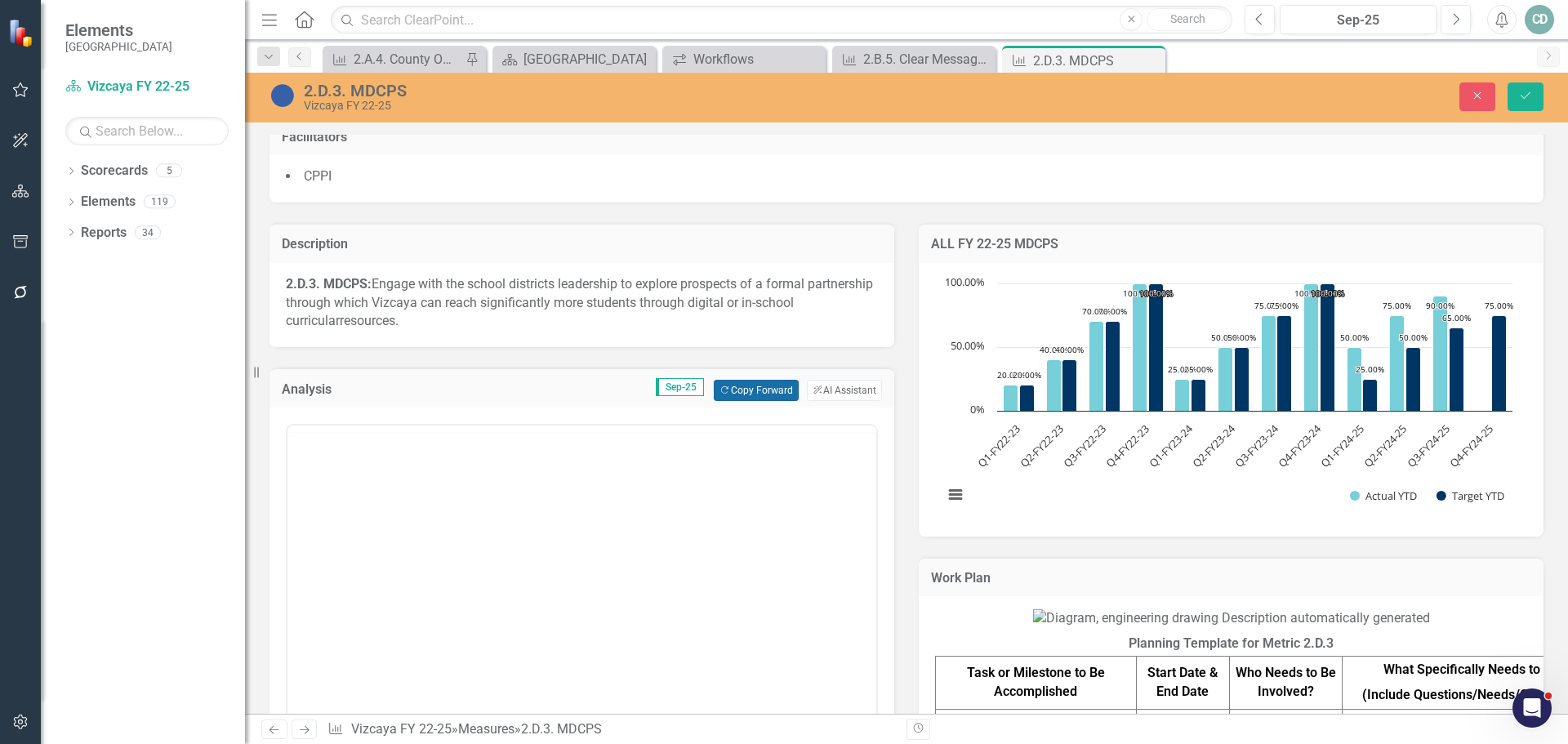
scroll to position [0, 0]
click at [752, 386] on button "Copy Forward Copy Forward" at bounding box center [756, 390] width 85 height 21
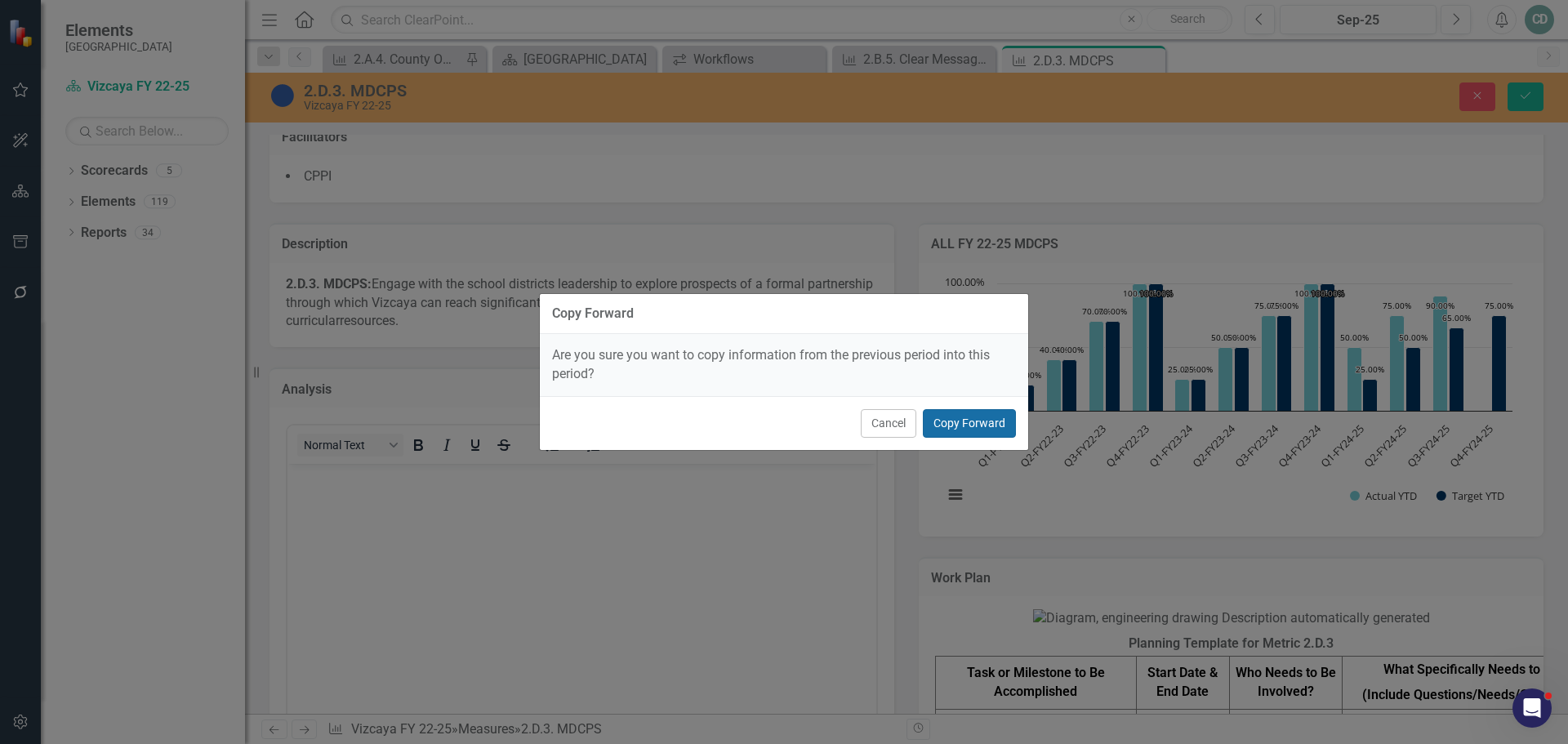
click at [994, 419] on button "Copy Forward" at bounding box center [969, 424] width 93 height 29
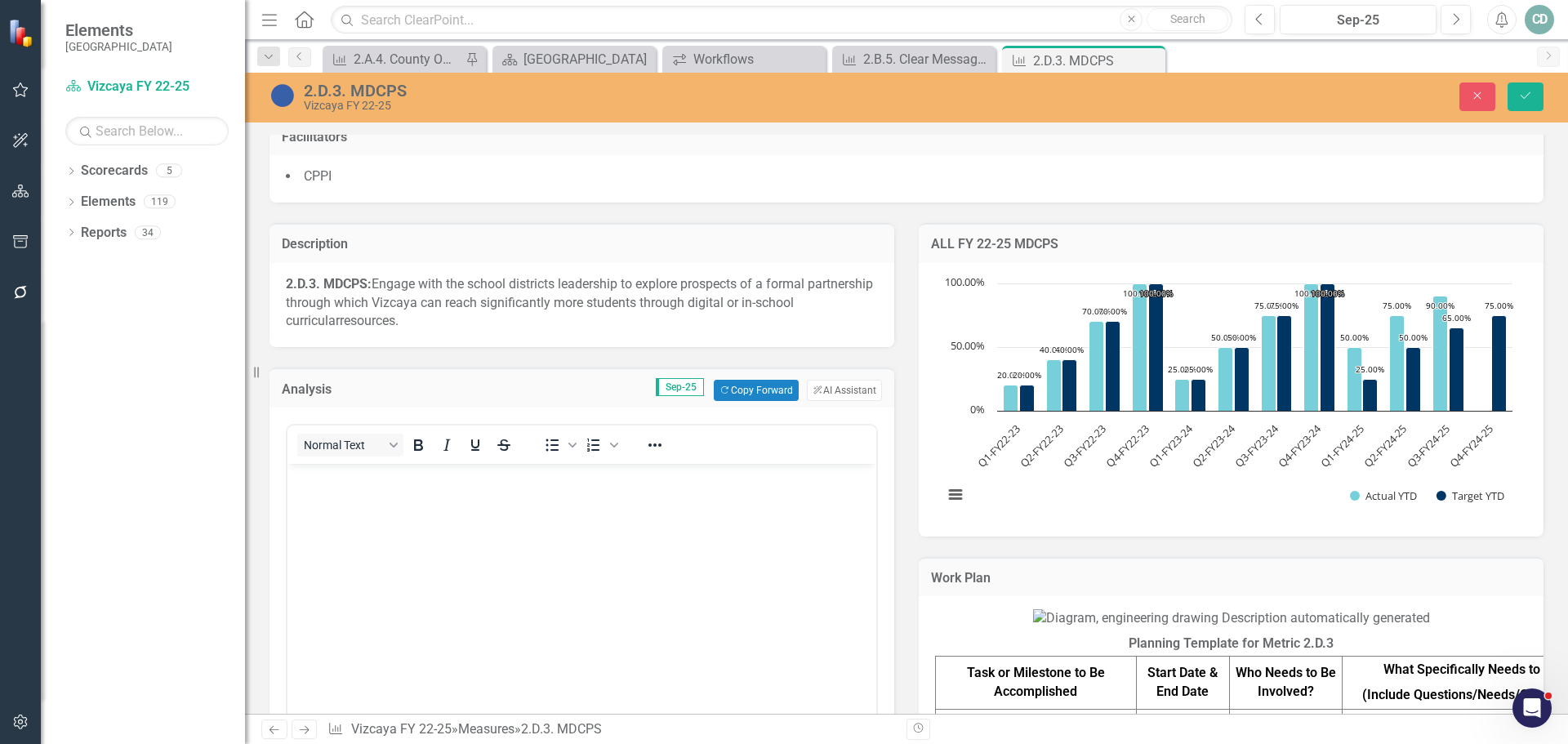
drag, startPoint x: 718, startPoint y: 511, endPoint x: 723, endPoint y: 501, distance: 11.2
click at [720, 509] on body "Rich Text Area. Press ALT-0 for help." at bounding box center [582, 587] width 589 height 245
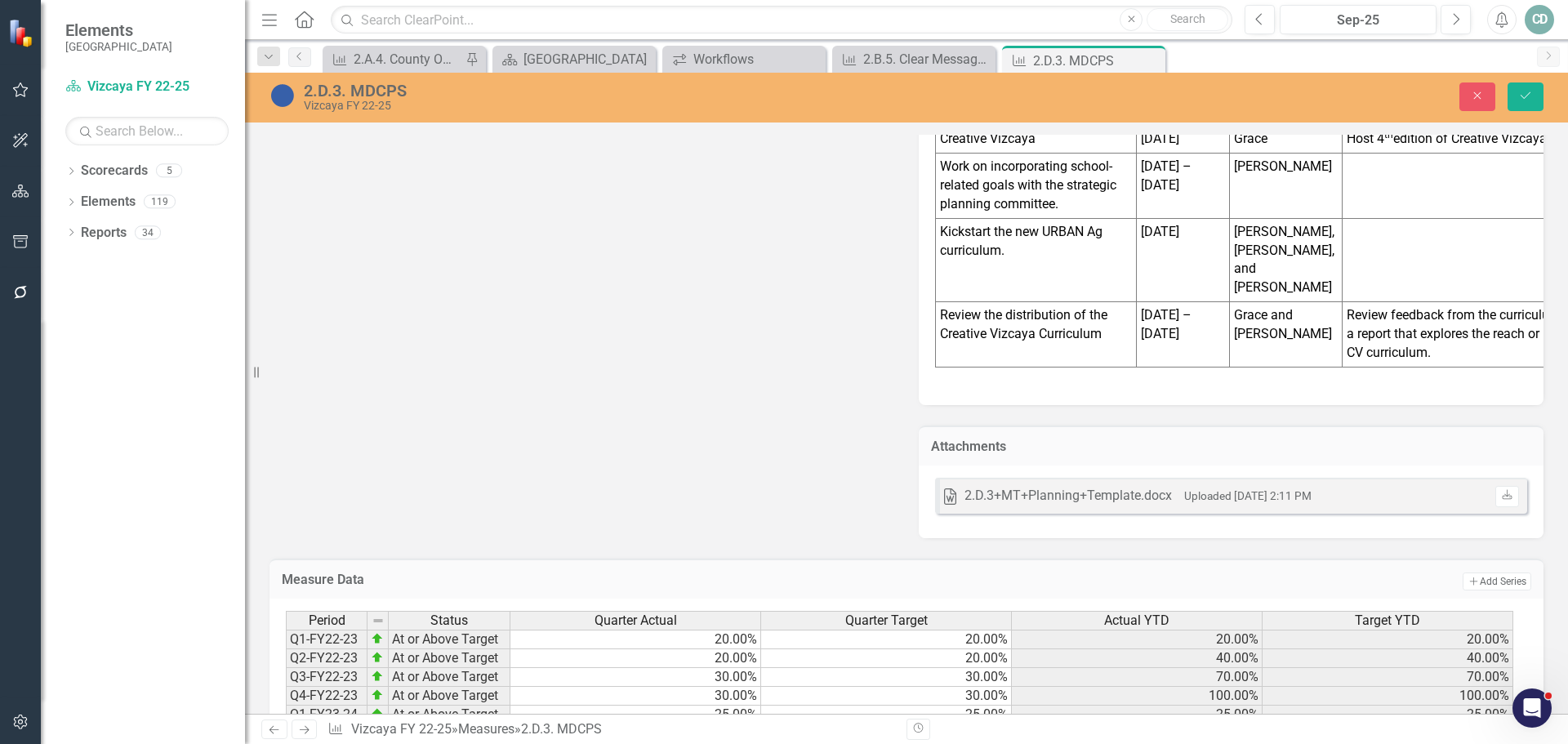
scroll to position [2807, 0]
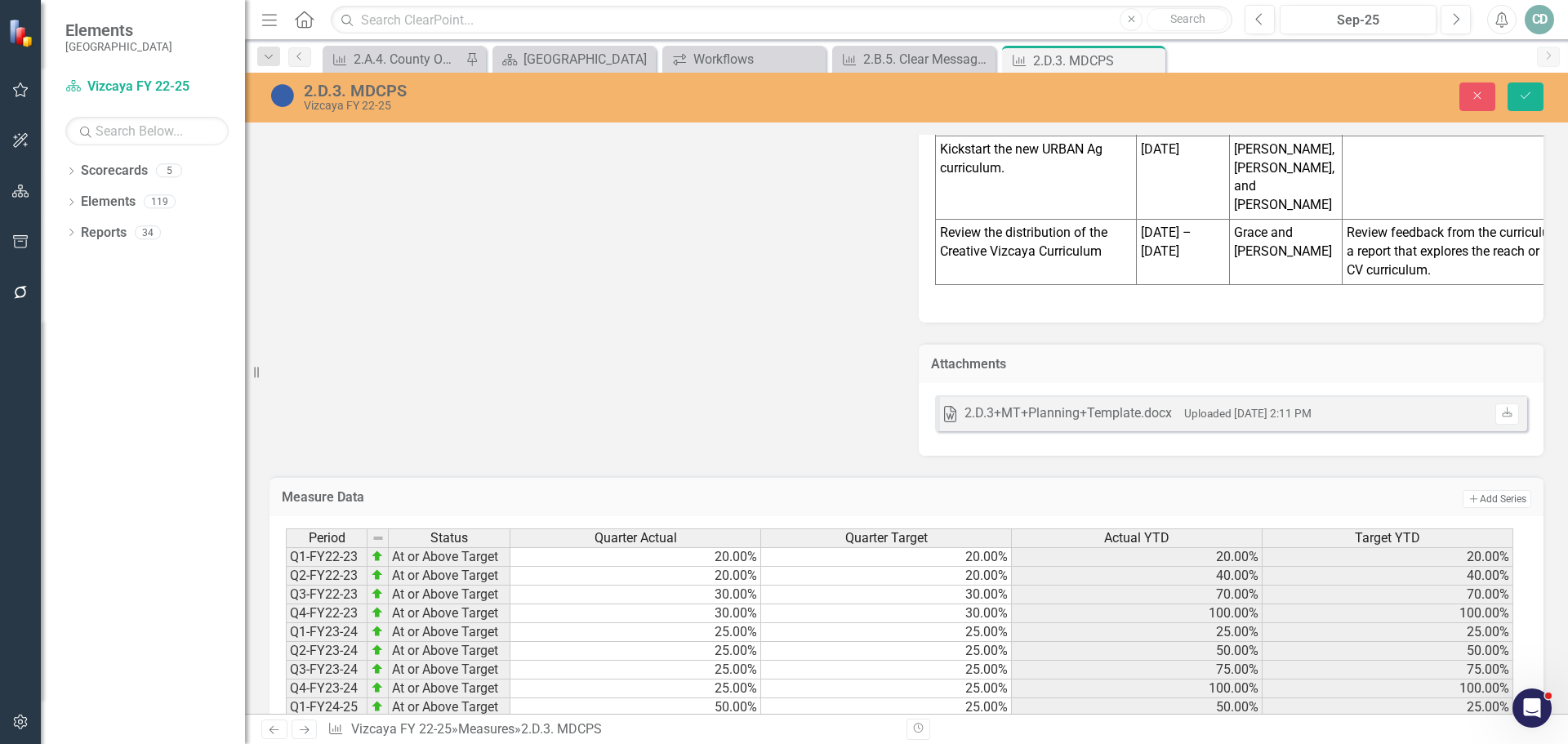
type textarea "10"
click at [1520, 88] on button "Save" at bounding box center [1525, 96] width 36 height 29
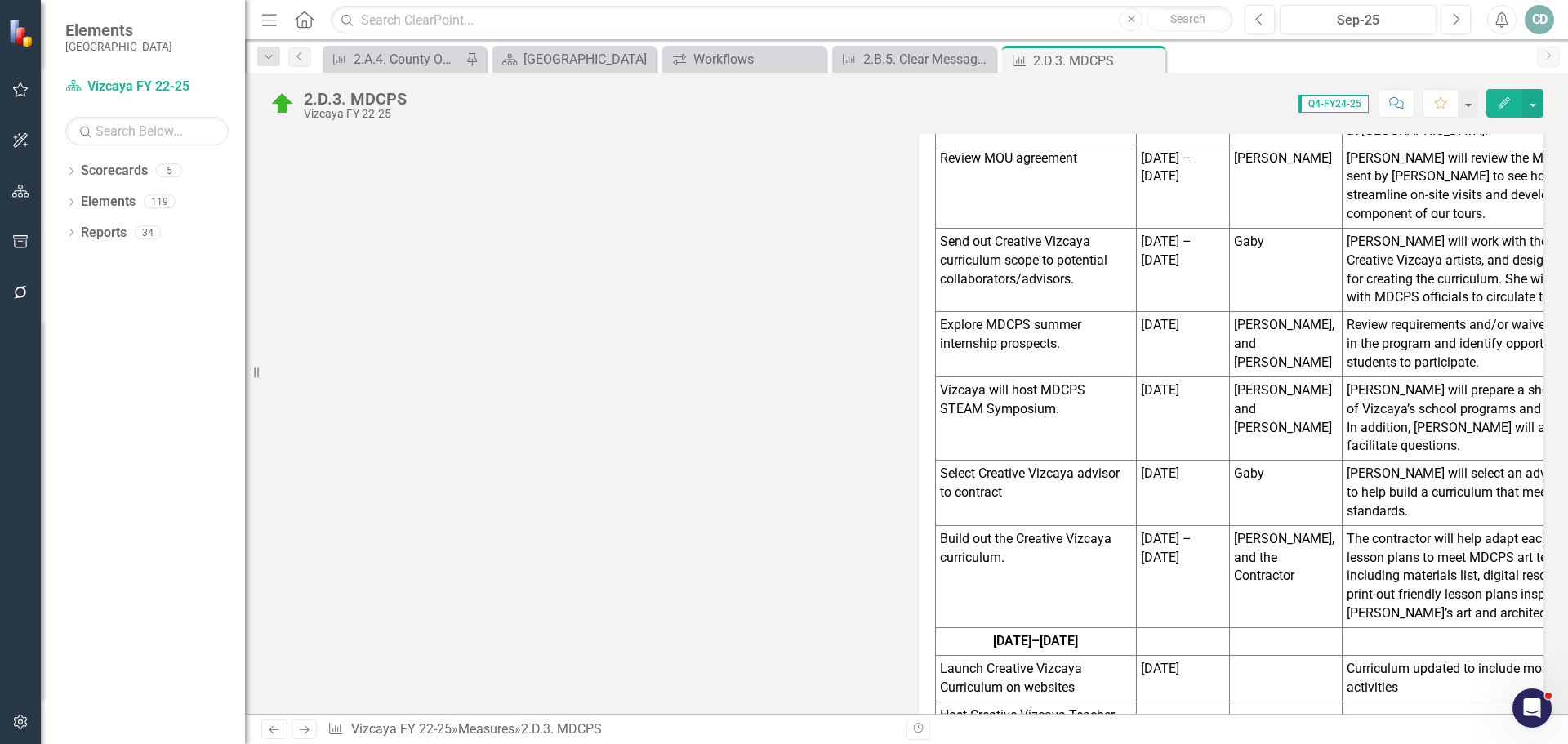
scroll to position [1254, 0]
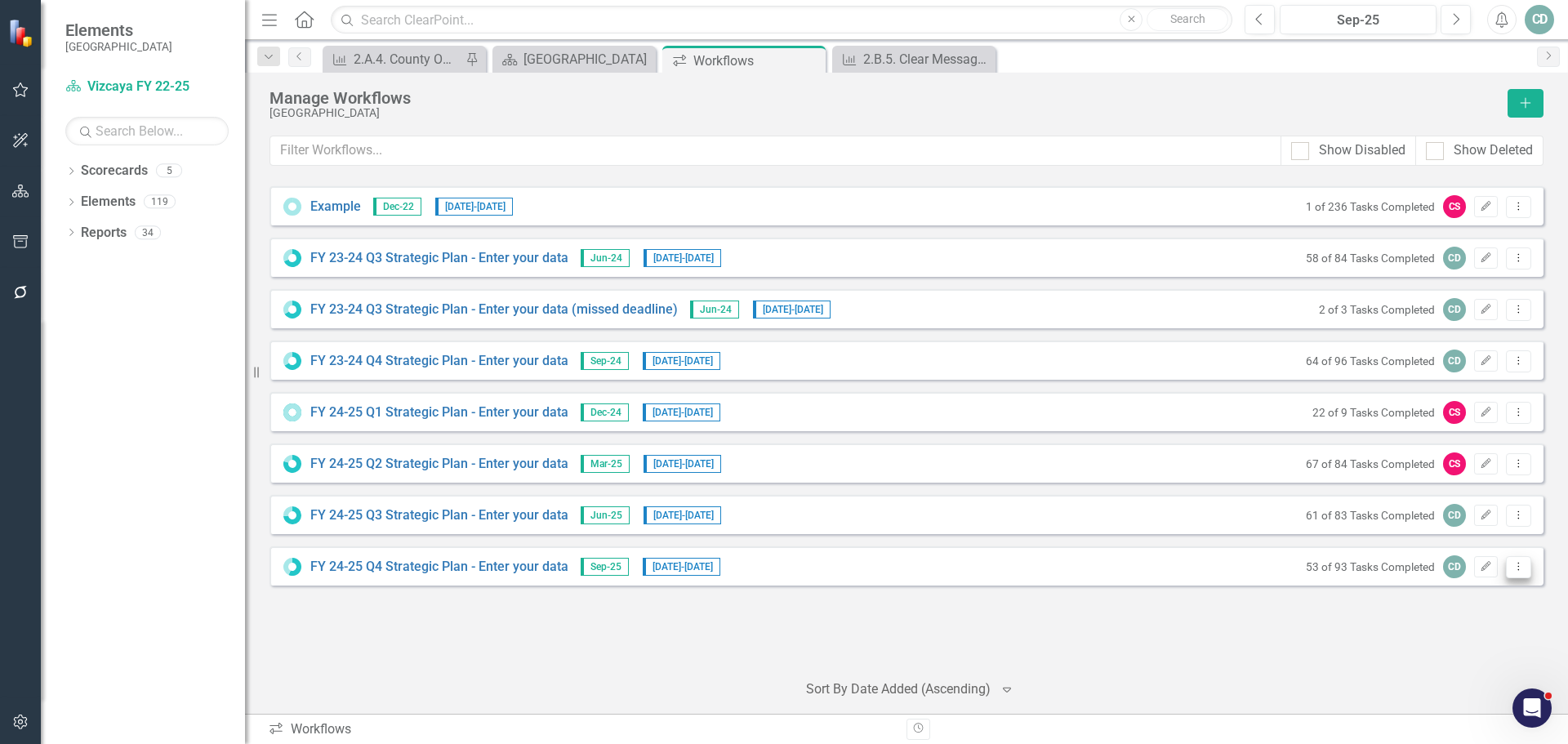
click at [1528, 565] on button "Dropdown Menu" at bounding box center [1518, 567] width 25 height 22
click at [1471, 598] on link "Preview Preview Workflow" at bounding box center [1455, 594] width 151 height 30
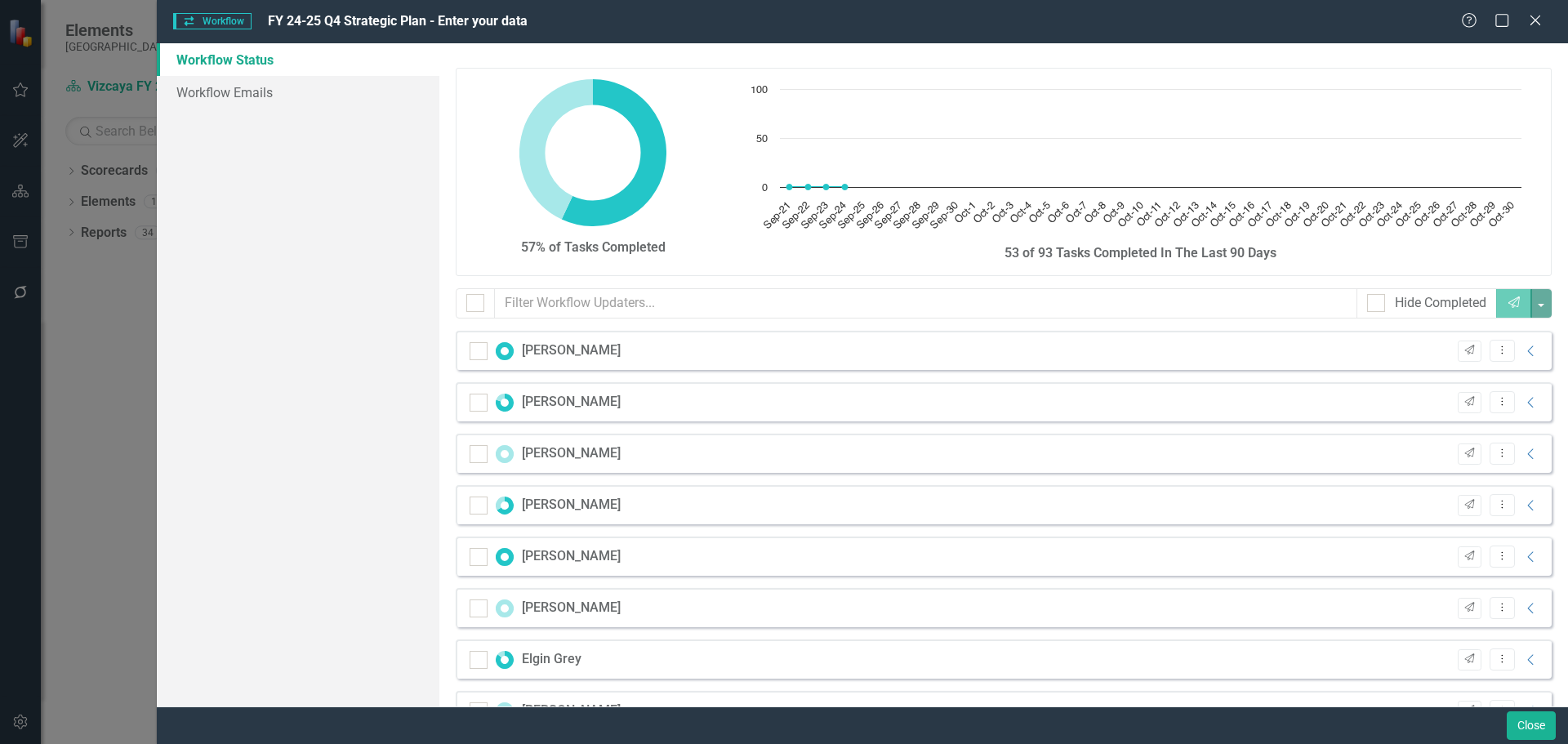
checkbox input "false"
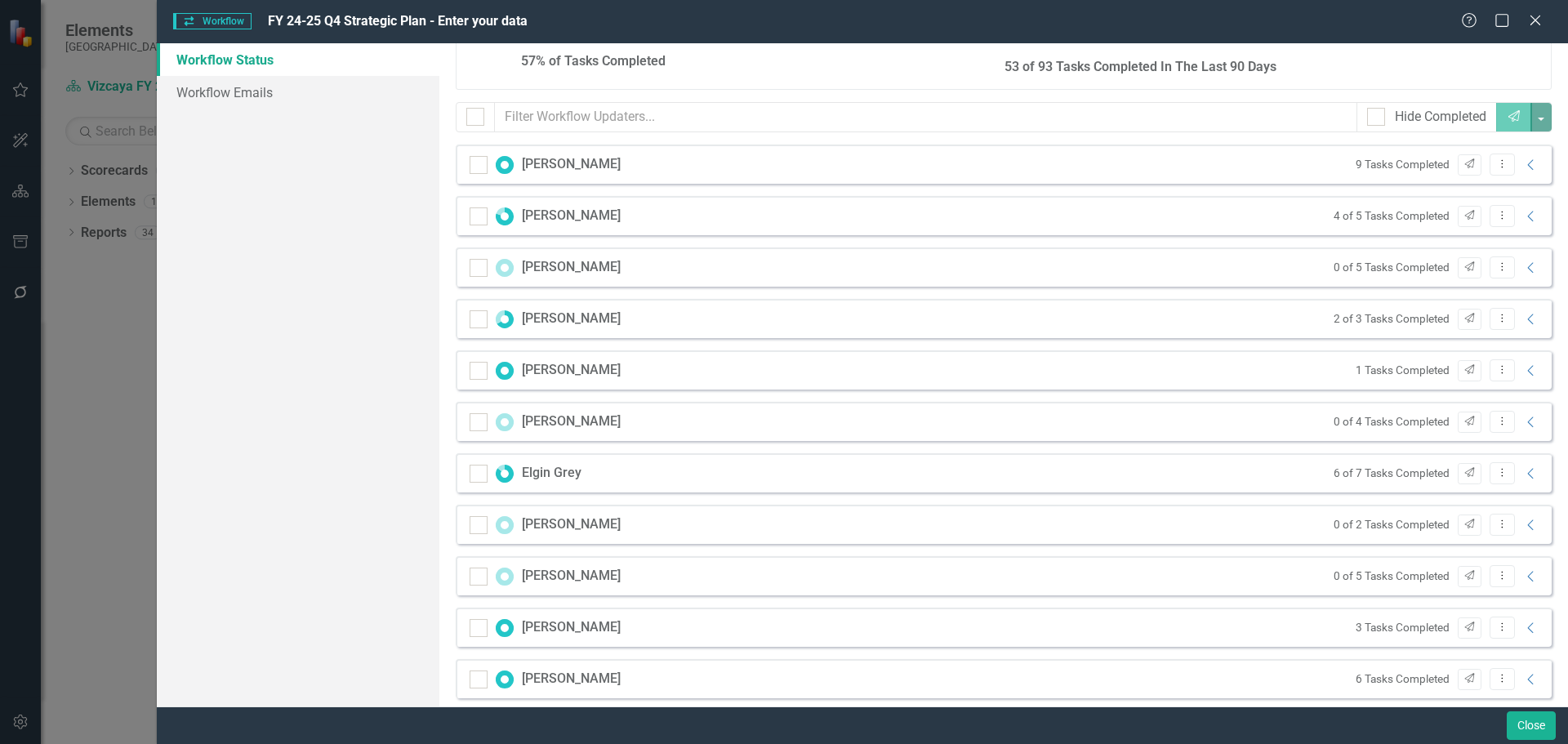
scroll to position [176, 0]
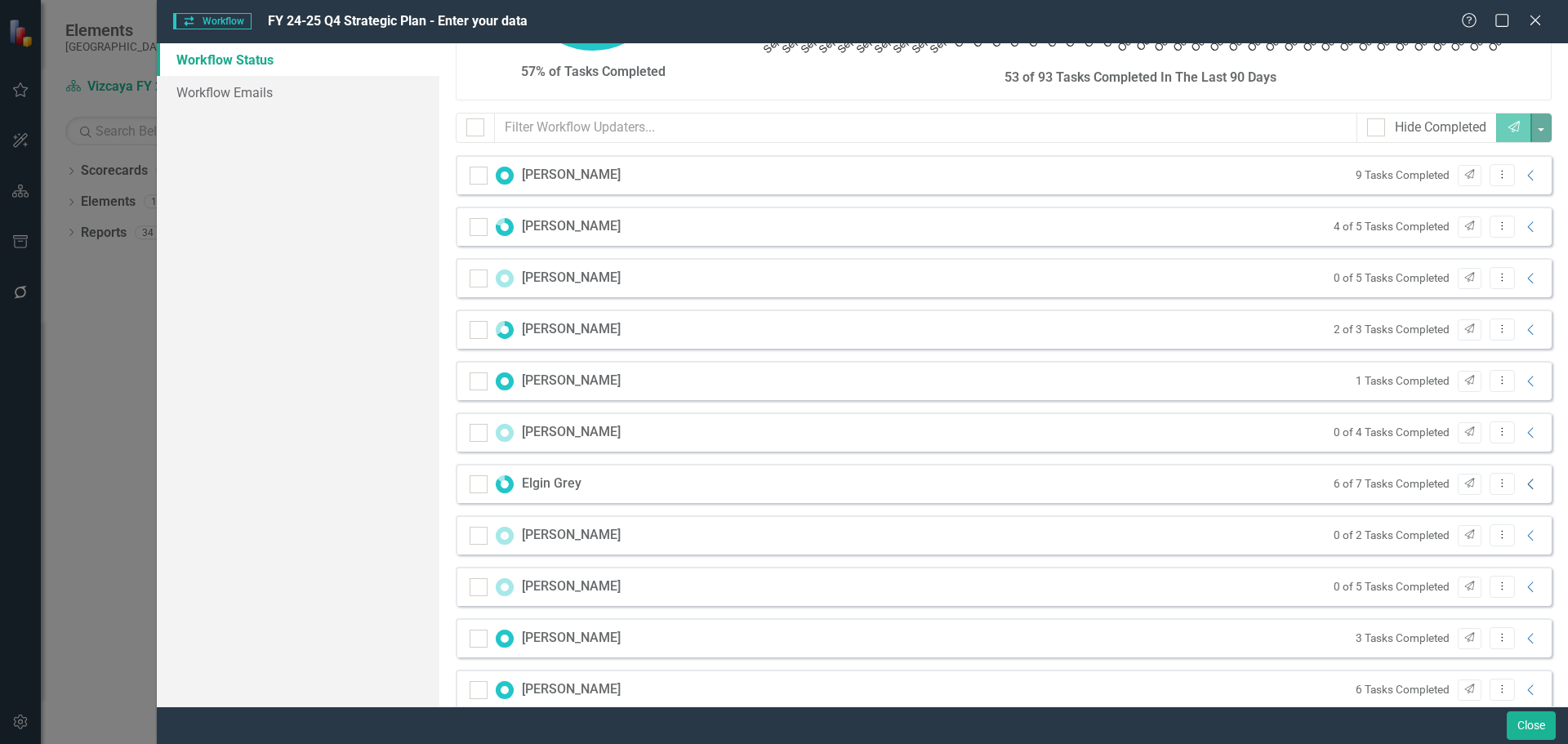
click at [1523, 482] on icon "Collapse" at bounding box center [1531, 484] width 16 height 13
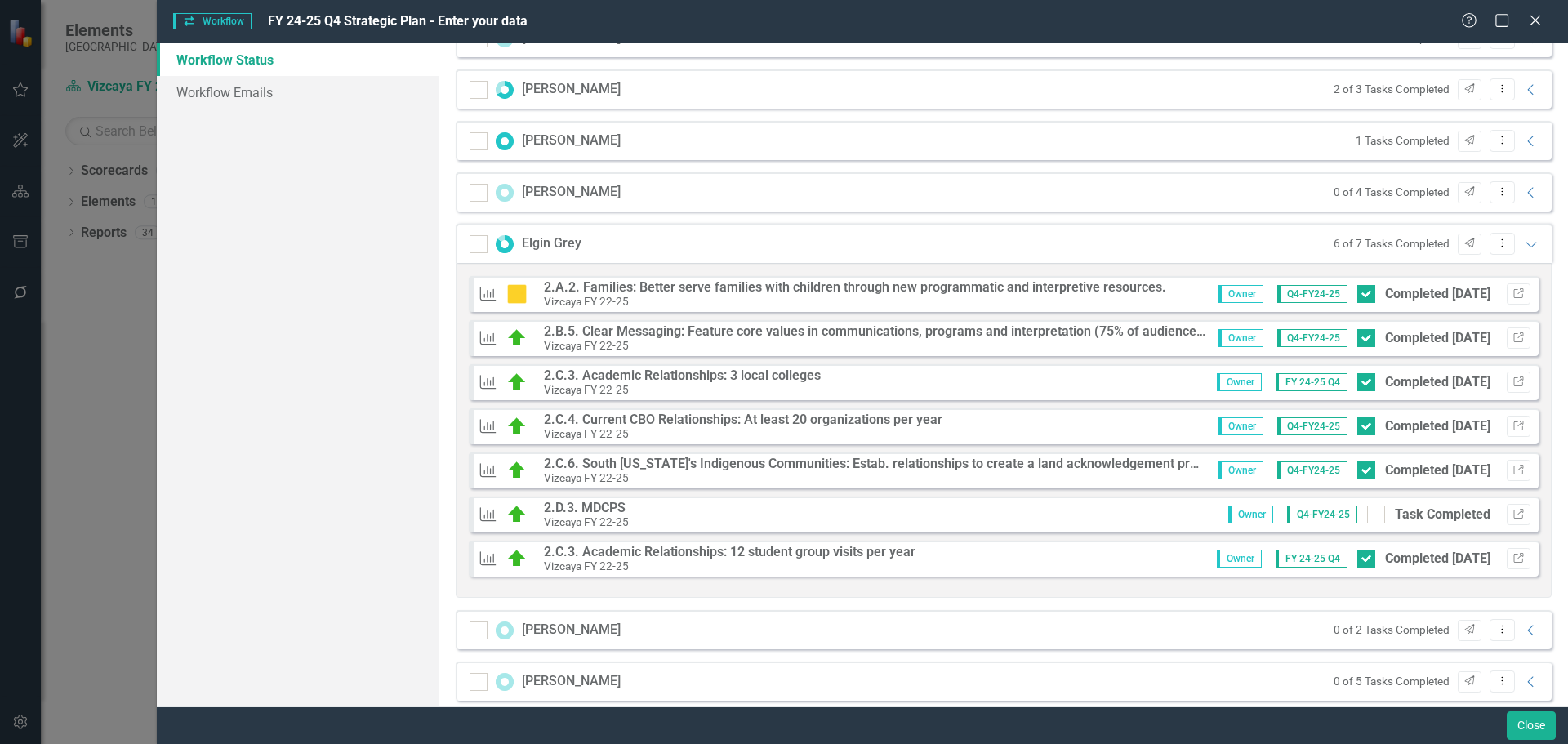
scroll to position [421, 0]
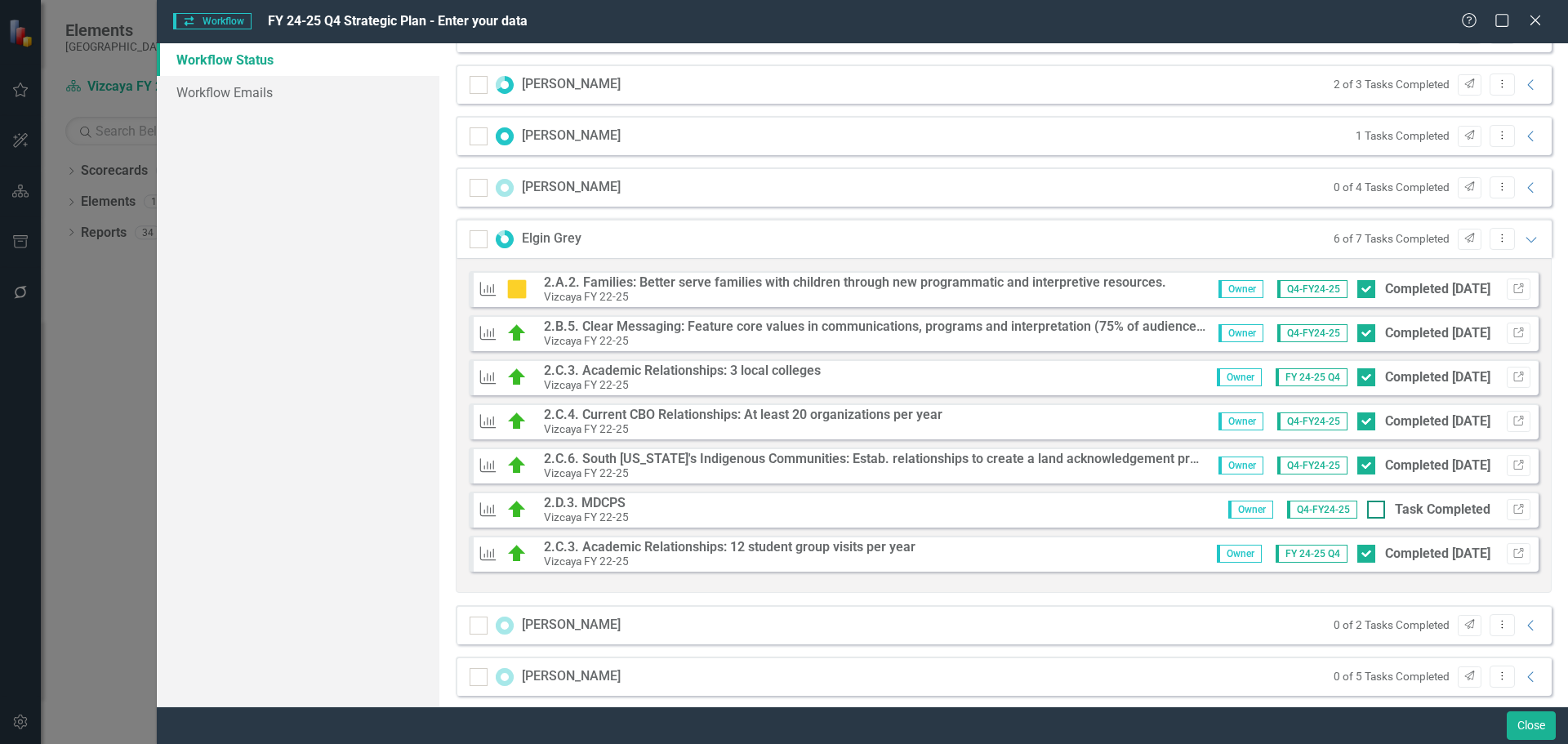
click at [1367, 509] on input "Task Completed" at bounding box center [1372, 505] width 11 height 11
checkbox input "true"
click at [1512, 285] on icon "Link" at bounding box center [1518, 289] width 12 height 10
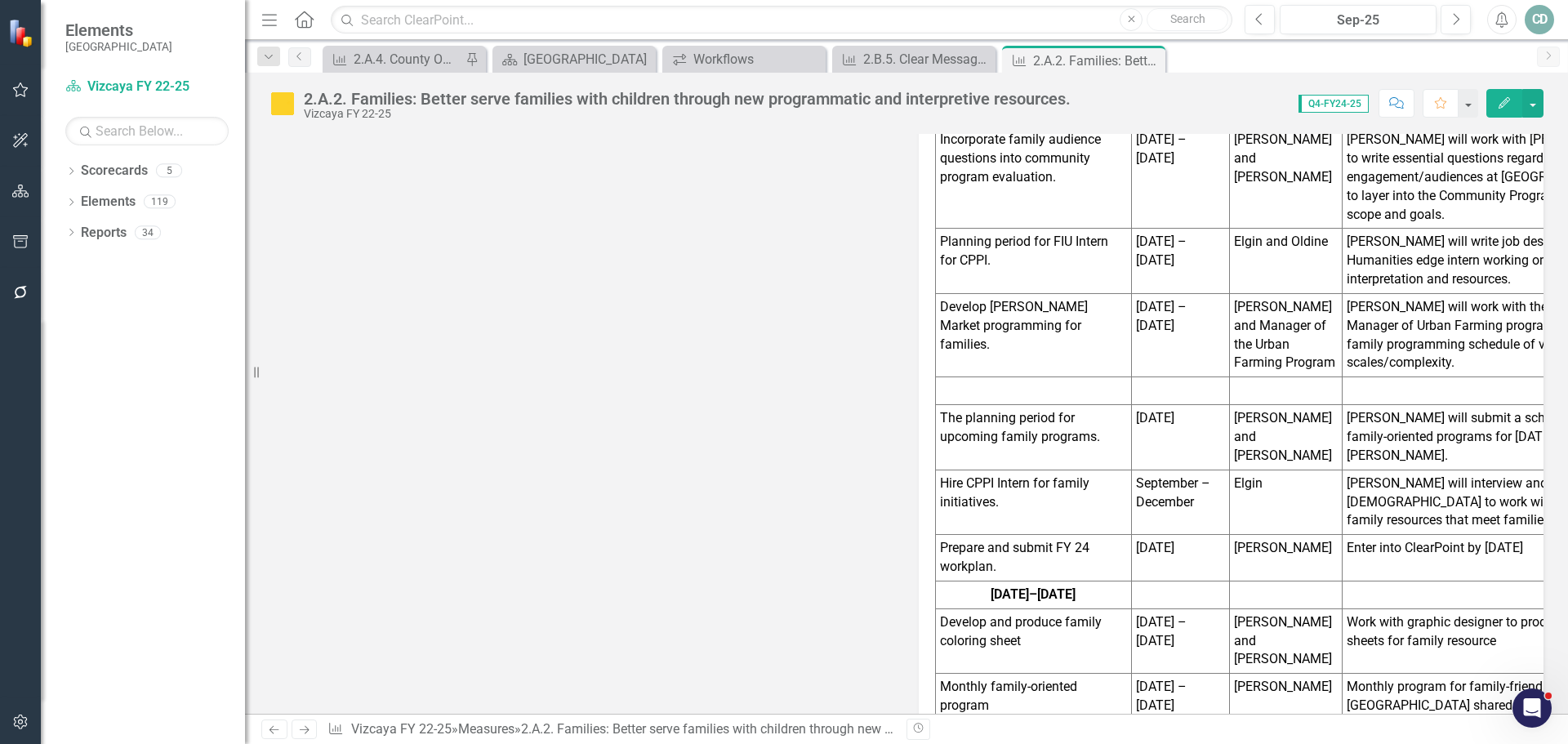
scroll to position [1093, 0]
